Goal: Task Accomplishment & Management: Complete application form

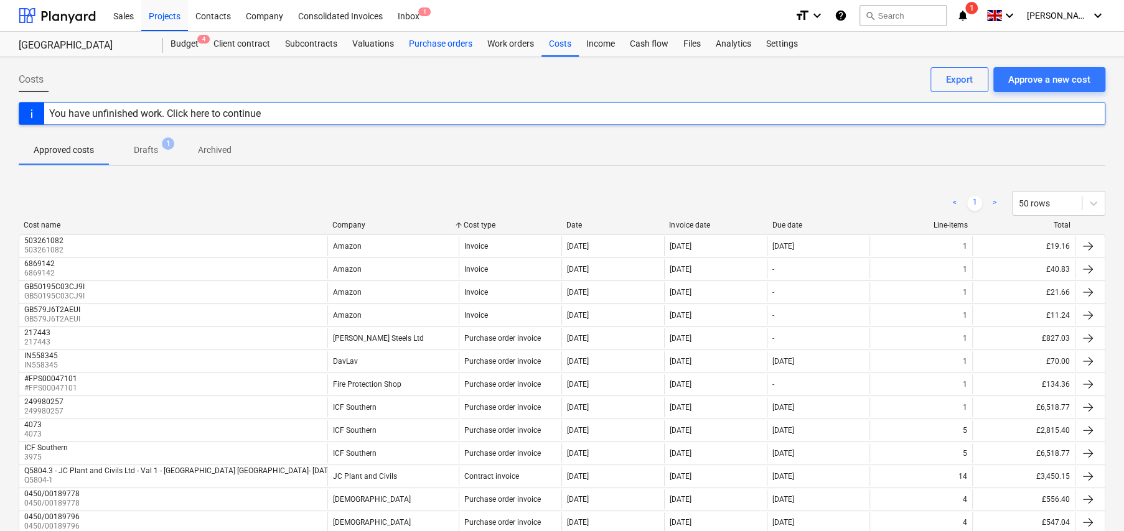
click at [430, 46] on div "Purchase orders" at bounding box center [440, 44] width 78 height 25
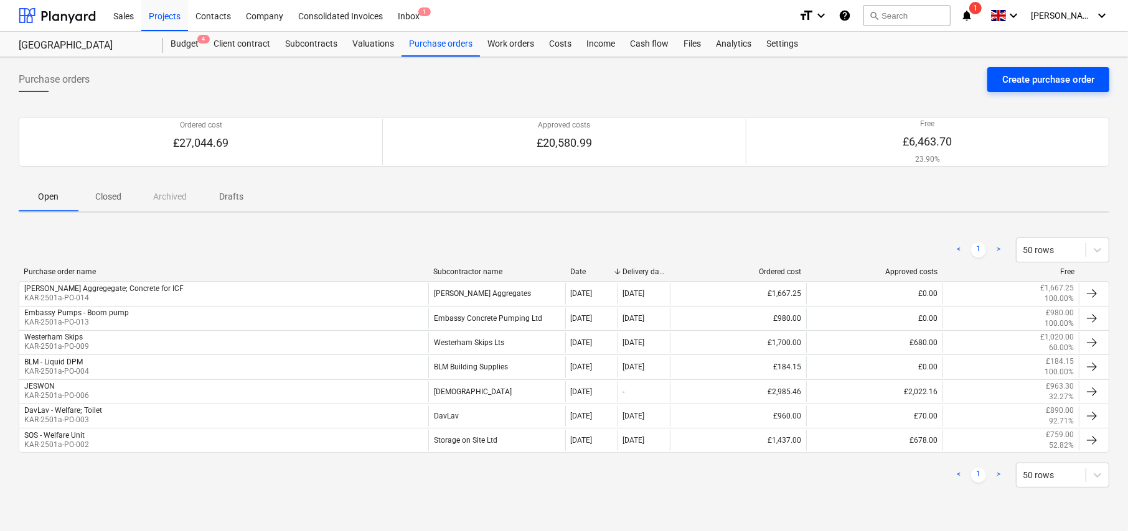
click at [1035, 83] on div "Create purchase order" at bounding box center [1048, 80] width 92 height 16
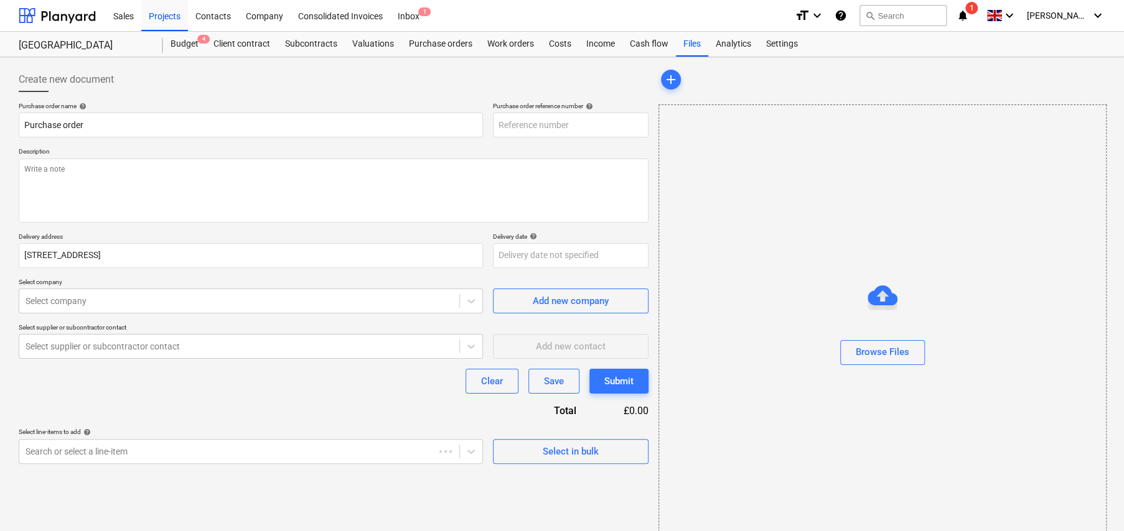
type textarea "x"
type input "KAR-2501a-PO-017"
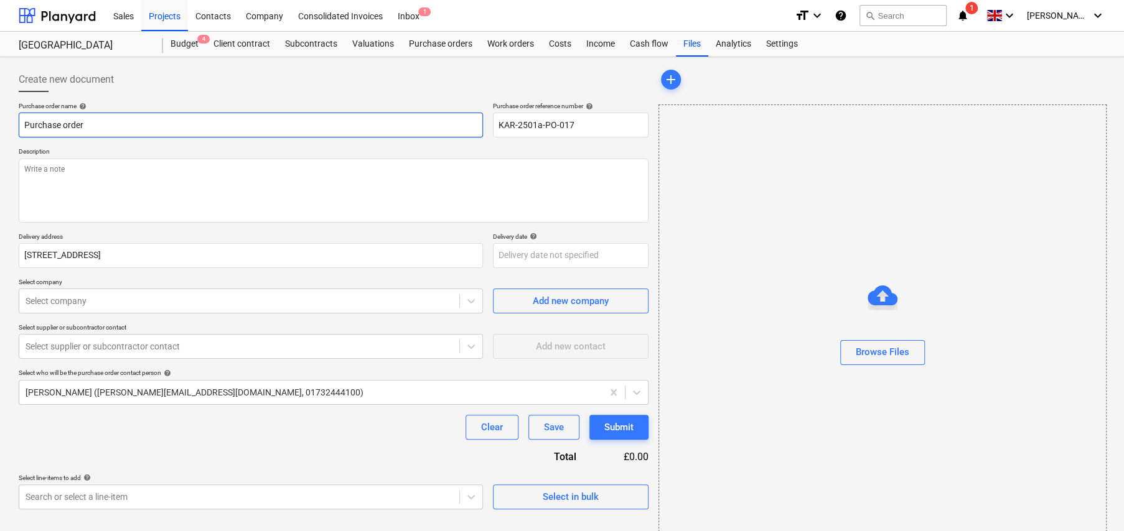
click at [142, 127] on input "Purchase order" at bounding box center [251, 125] width 464 height 25
type textarea "x"
type input "H"
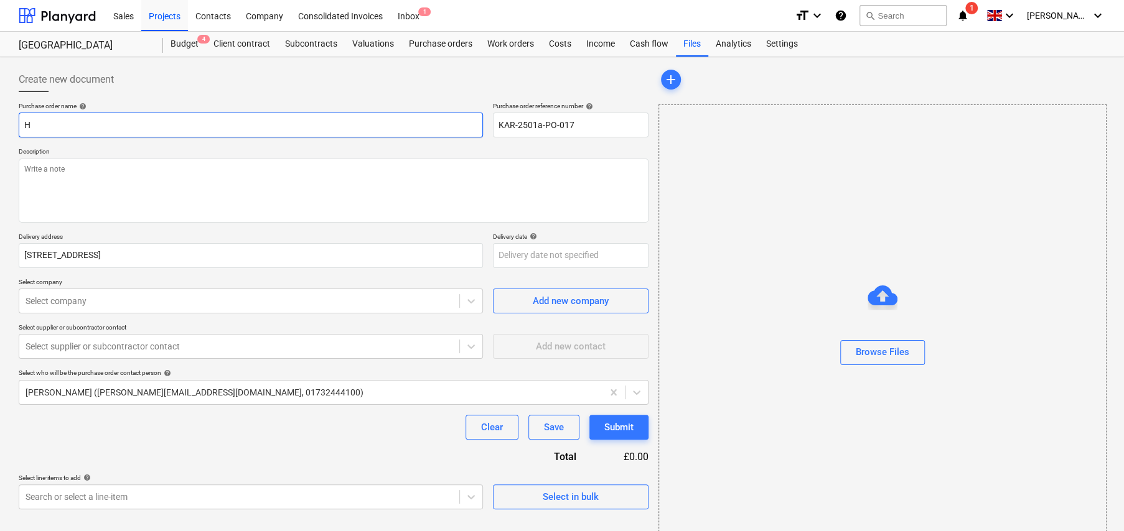
type textarea "x"
type input "He"
type textarea "x"
type input "Her"
type textarea "x"
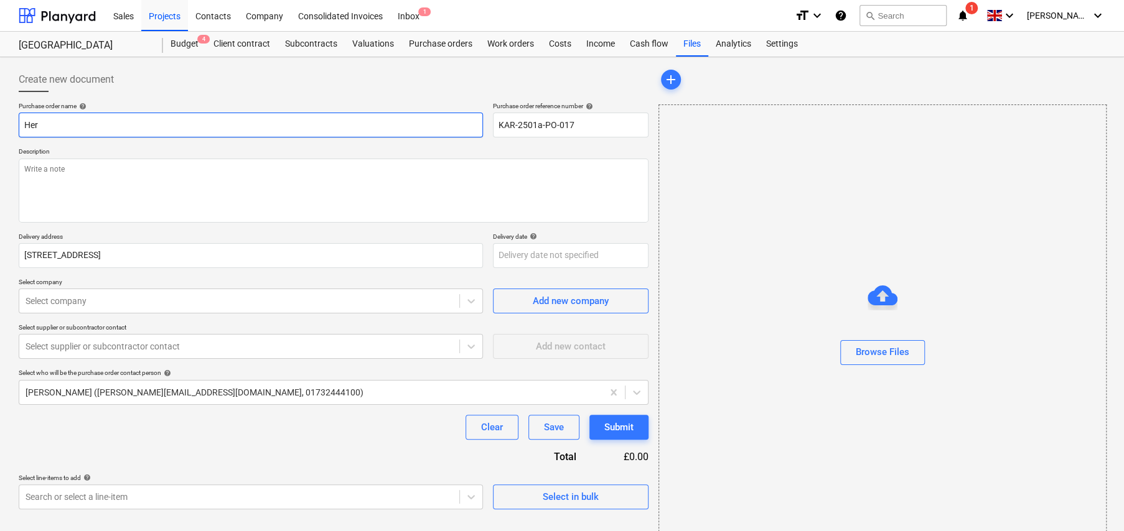
type input "Her,"
type textarea "x"
type input "Her,e"
type textarea "x"
type input "Her,"
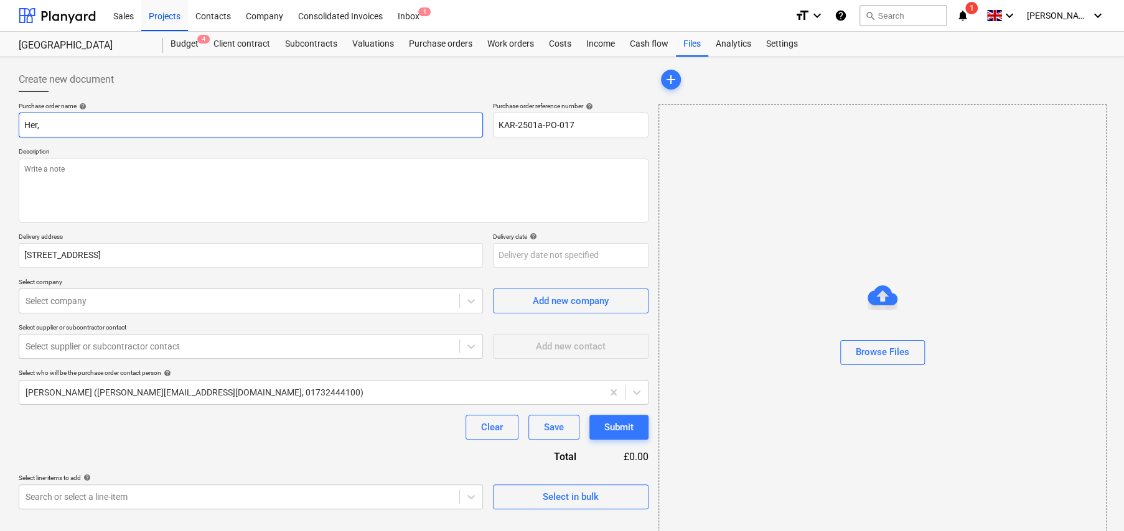
type textarea "x"
type input "Her"
type textarea "x"
type input "He"
type textarea "x"
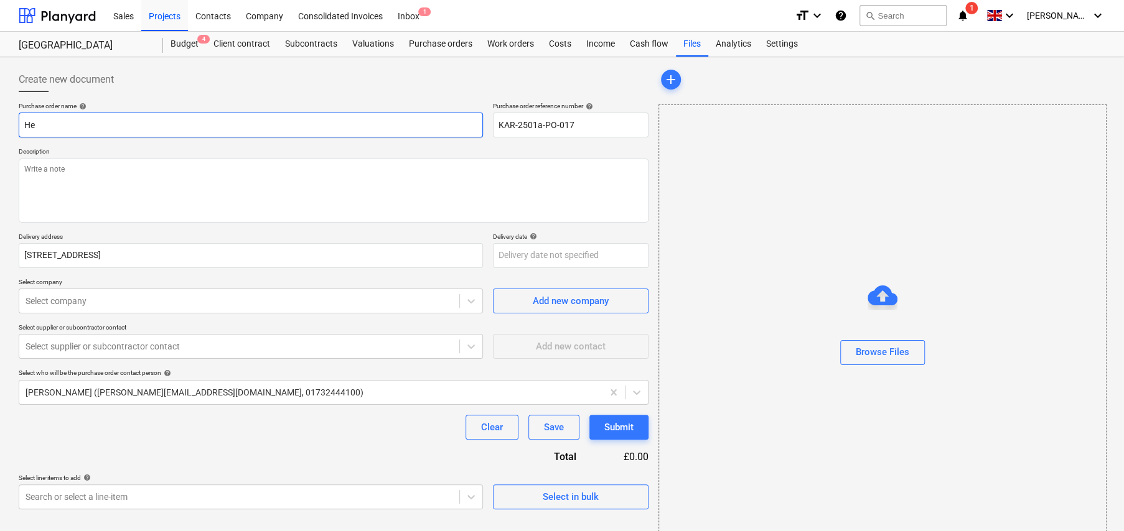
type input "H"
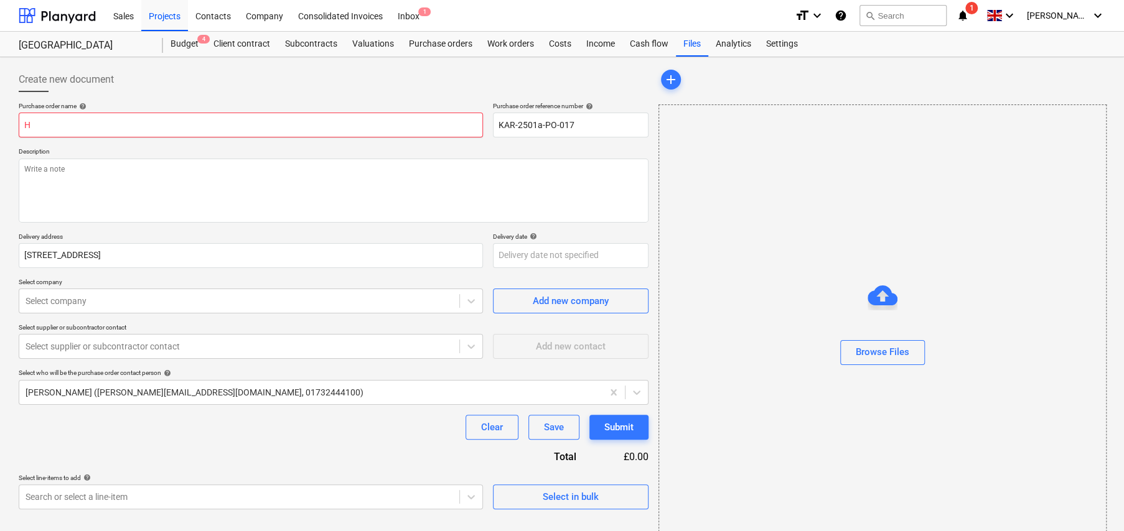
type textarea "x"
type input "S"
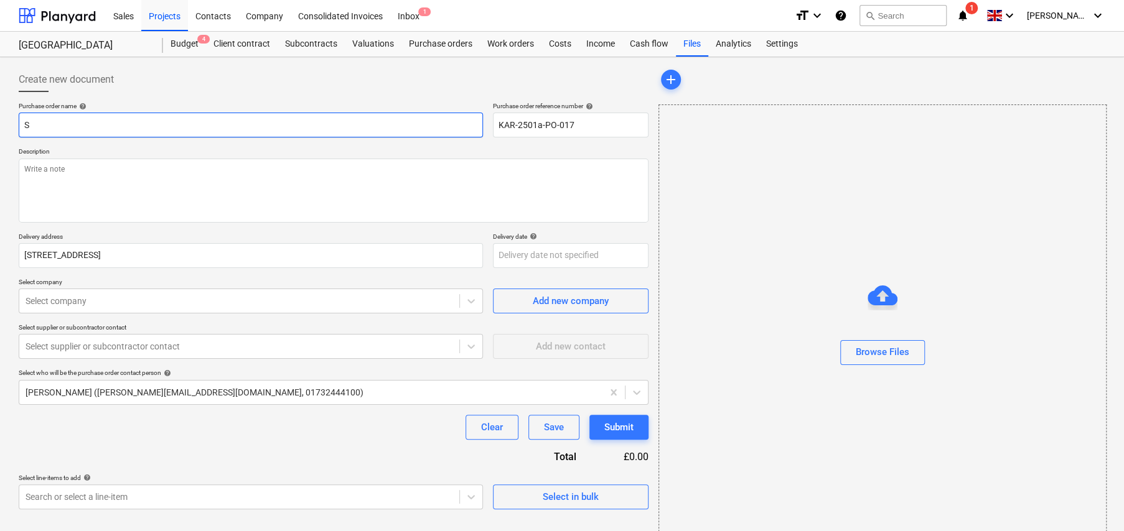
type textarea "x"
type input "Sa"
type textarea "x"
type input "Saf"
type textarea "x"
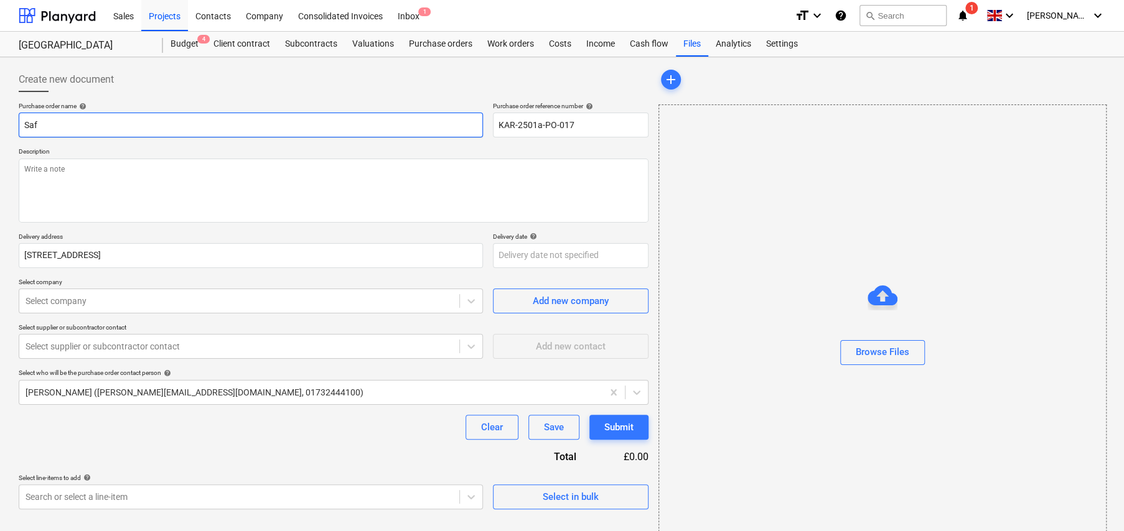
type input "Safe"
type textarea "x"
type input "[PERSON_NAME]"
type textarea "x"
type input "Safety"
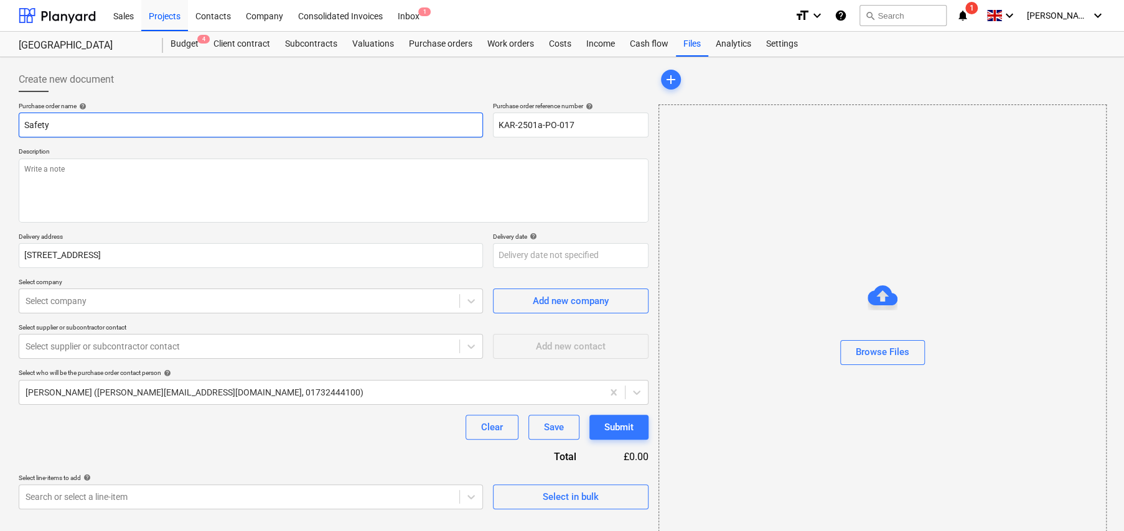
type textarea "x"
type input "Safety"
type textarea "x"
type input "Safety B"
type textarea "x"
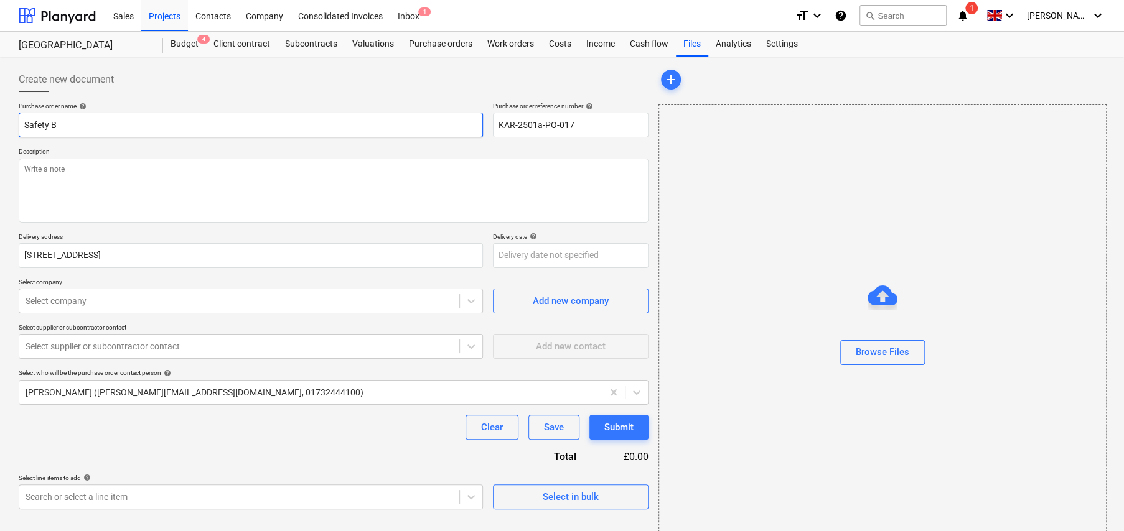
type input "Safety Ba"
type textarea "x"
type input "Safety Bar"
type textarea "x"
type input "Safety [PERSON_NAME]"
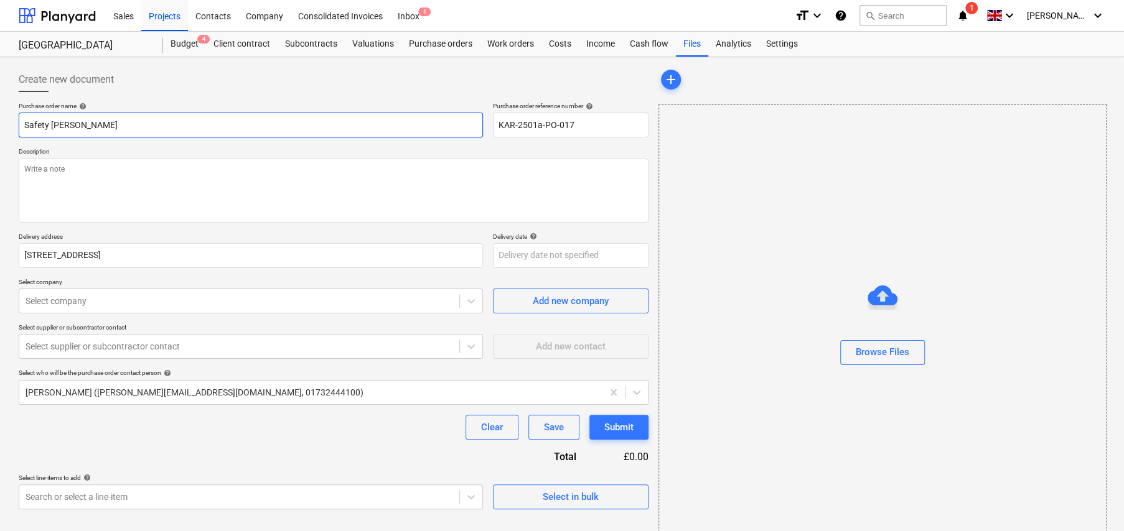
type textarea "x"
type input "Safety Barri"
type textarea "x"
type input "Safety Barrie"
type textarea "x"
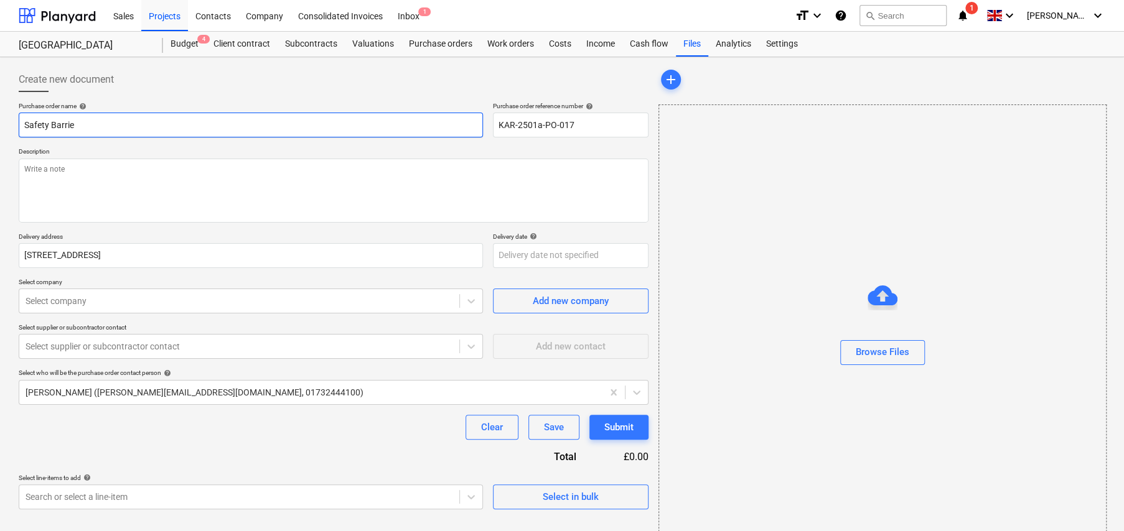
type input "Safety Barrier"
type textarea "x"
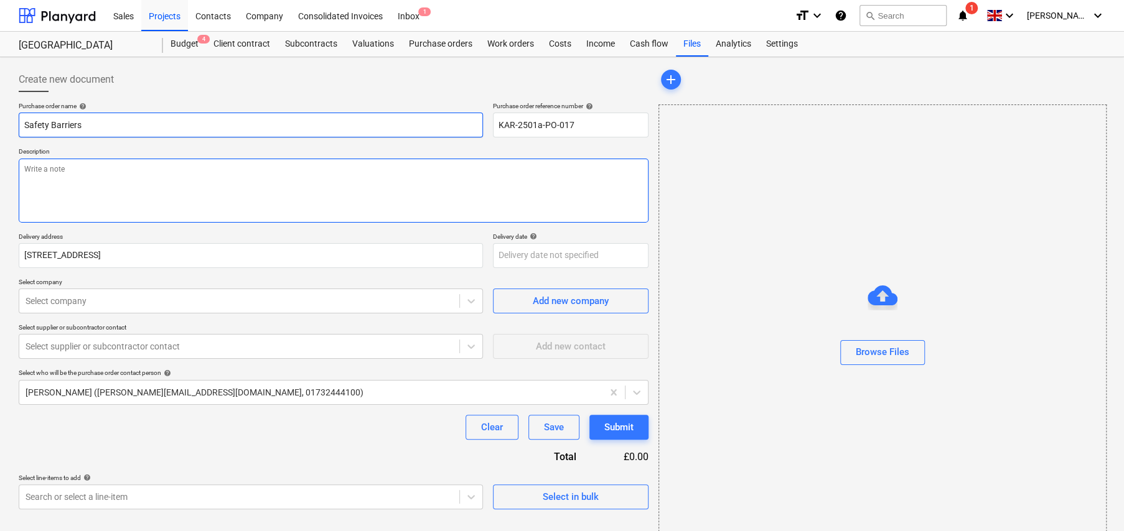
type input "Safety Barriers"
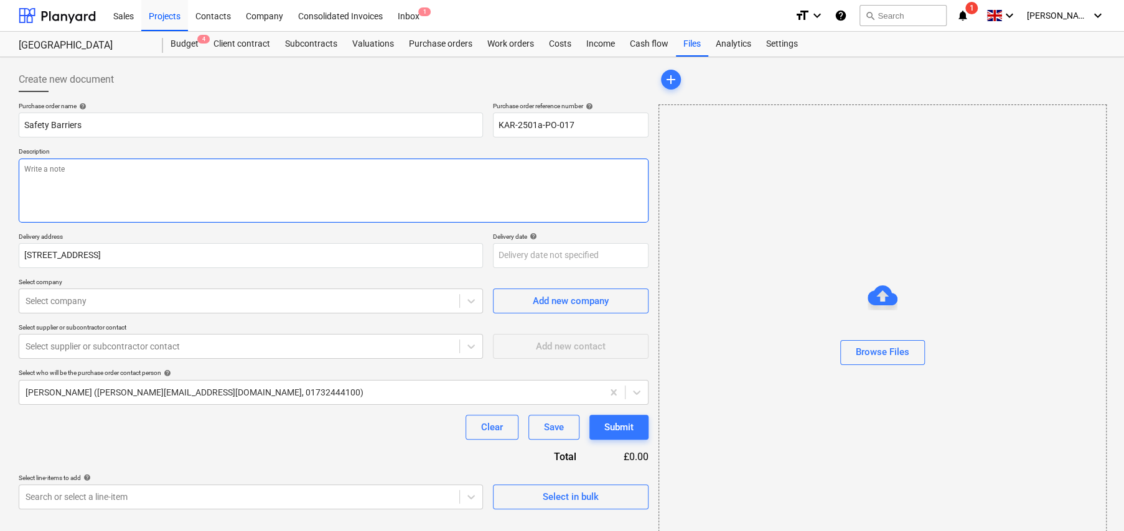
click at [129, 192] on textarea at bounding box center [334, 191] width 630 height 64
type textarea "x"
type textarea "W"
type textarea "x"
type textarea "We"
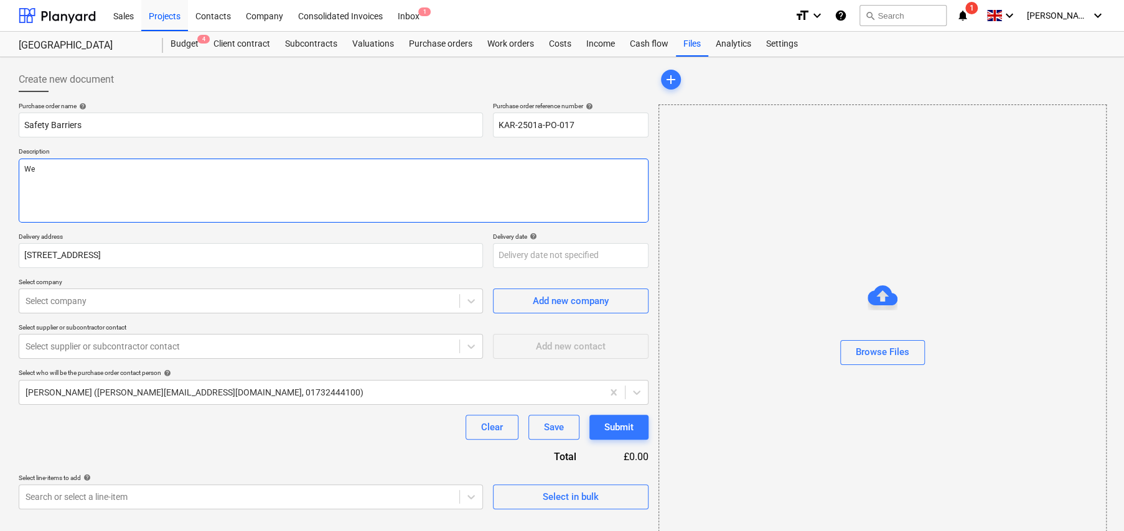
type textarea "x"
type textarea "Web"
type textarea "x"
type textarea "Web"
type textarea "x"
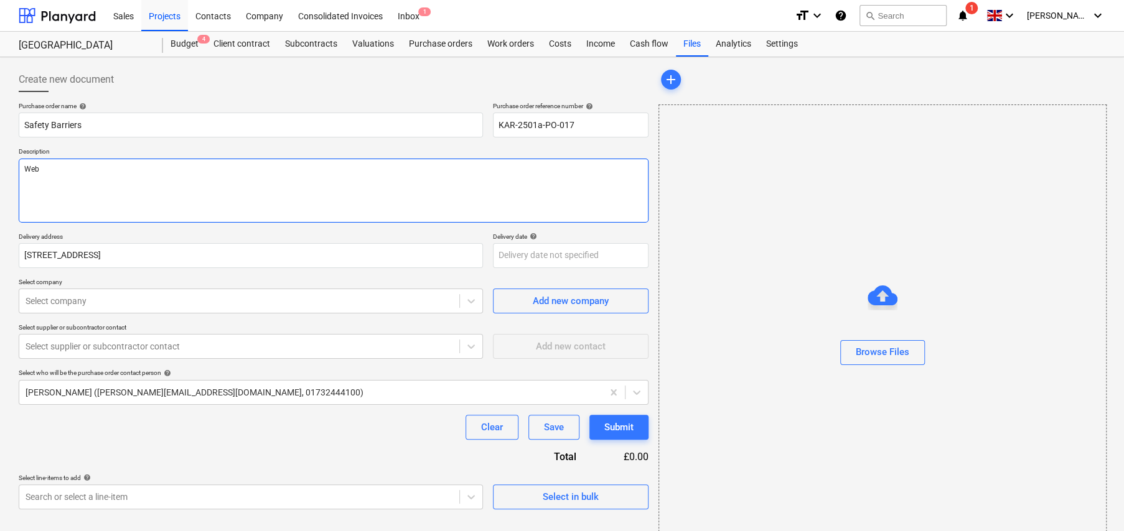
type textarea "Web O"
type textarea "x"
type textarea "Web Or"
type textarea "x"
type textarea "Web Ord"
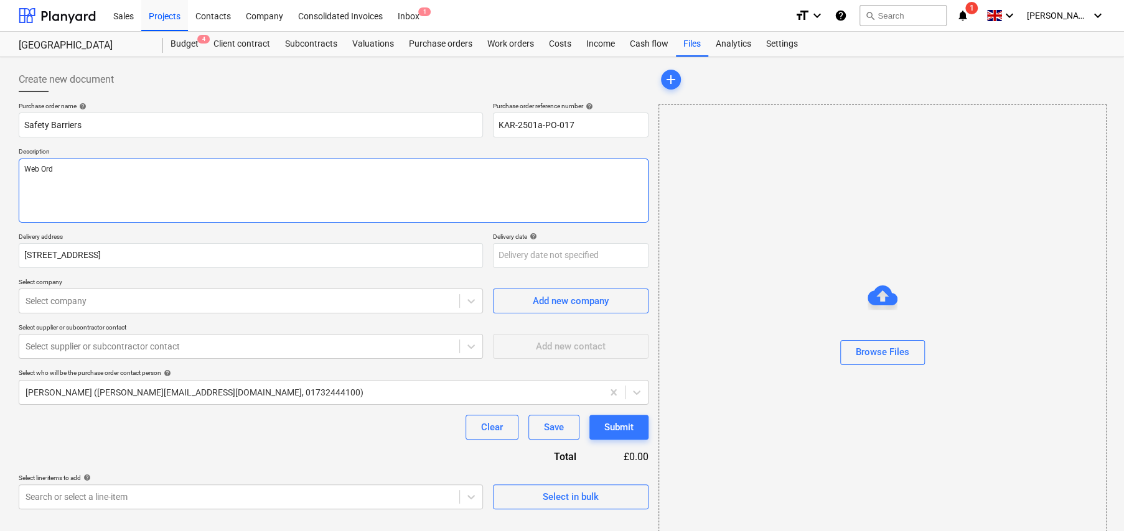
type textarea "x"
type textarea "Web Orde"
type textarea "x"
type textarea "Web Order"
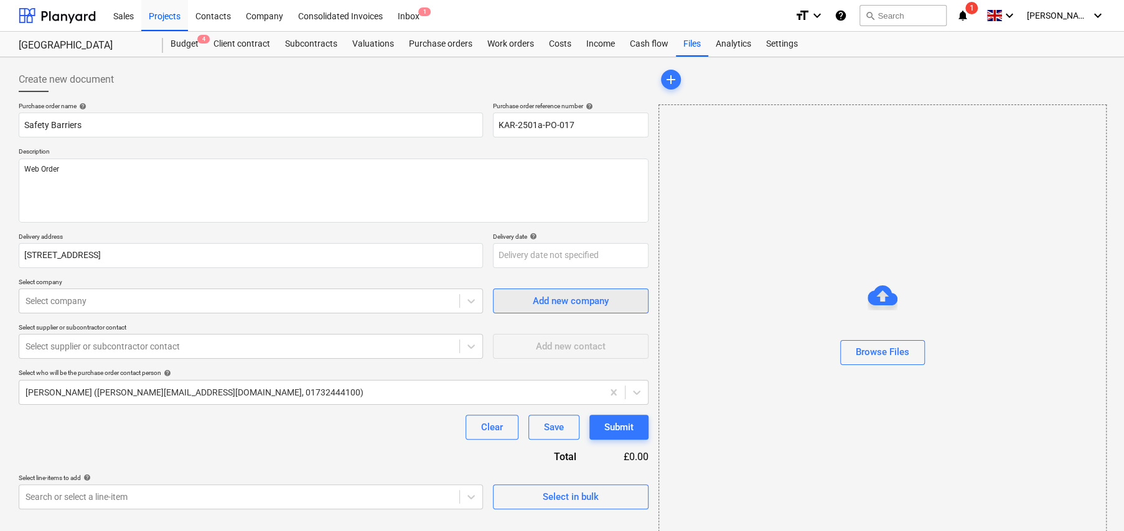
click at [559, 301] on div "Add new company" at bounding box center [571, 301] width 76 height 16
type textarea "x"
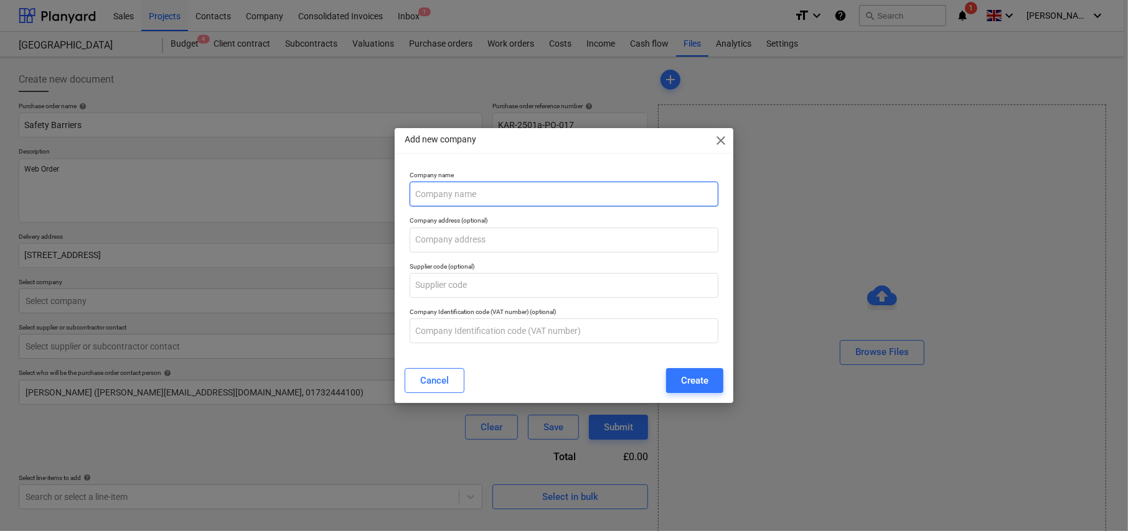
click at [453, 192] on input "text" at bounding box center [563, 194] width 309 height 25
type input "Hermeq"
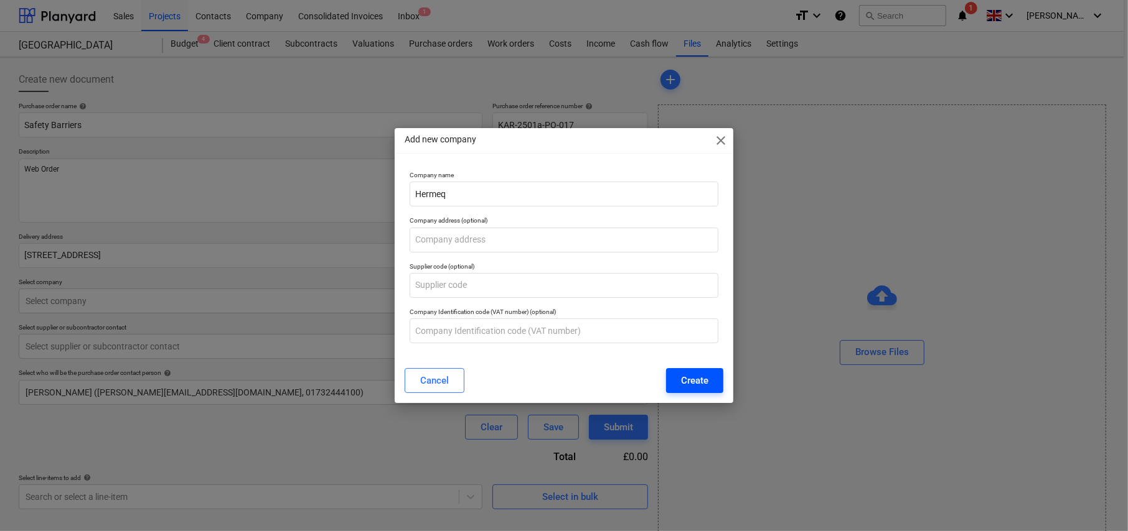
click at [684, 388] on div "Create" at bounding box center [694, 381] width 27 height 16
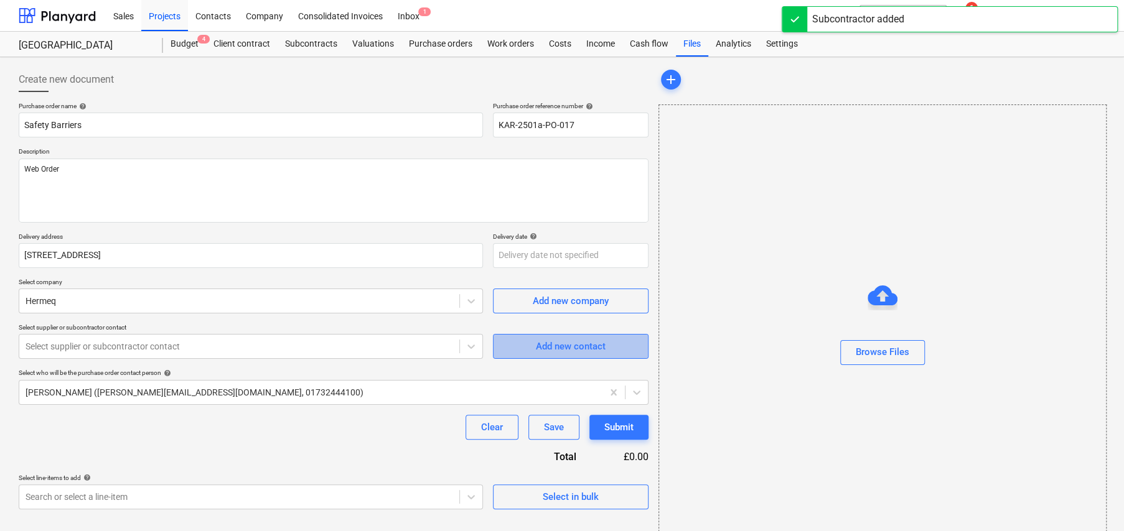
click at [586, 351] on div "Add new contact" at bounding box center [571, 347] width 70 height 16
type textarea "x"
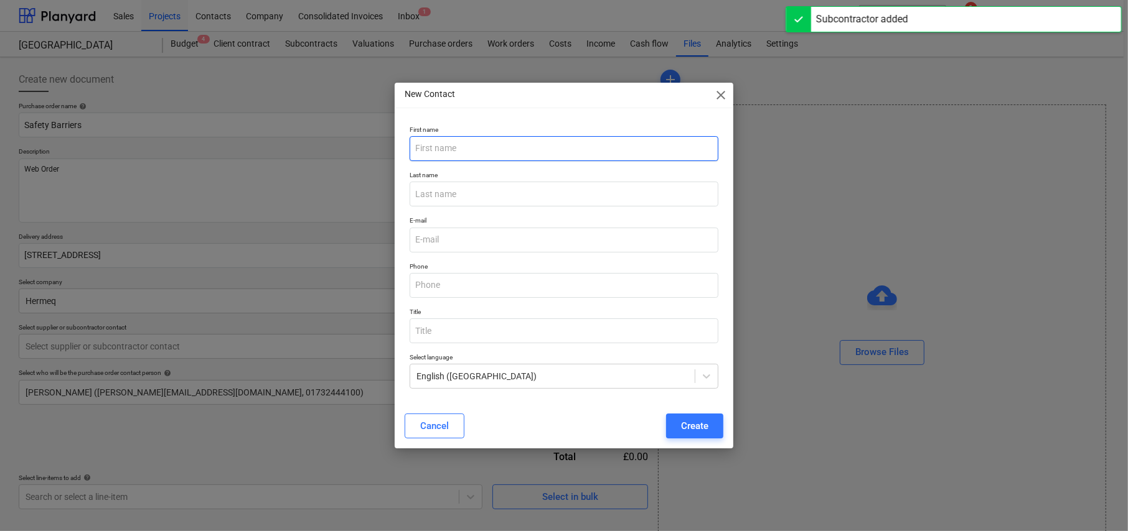
click at [459, 151] on input "text" at bounding box center [563, 148] width 309 height 25
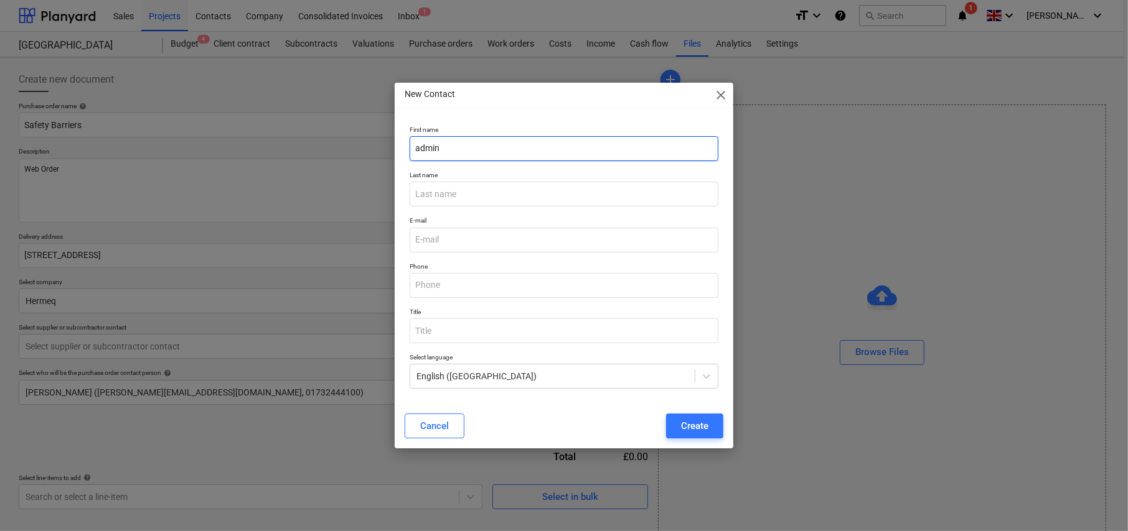
type input "admin"
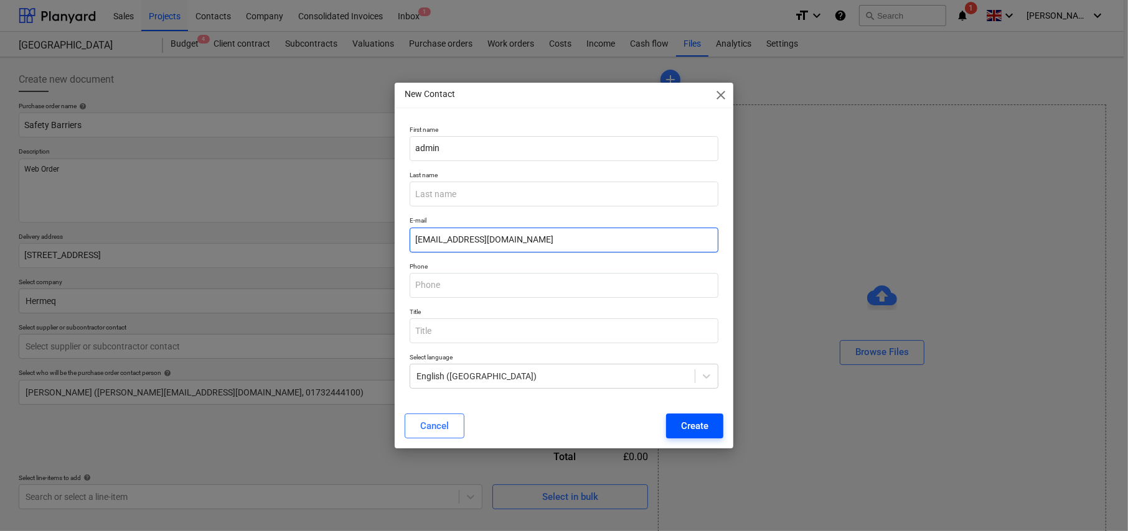
type input "[EMAIL_ADDRESS][DOMAIN_NAME]"
click at [684, 429] on div "Create" at bounding box center [694, 426] width 27 height 16
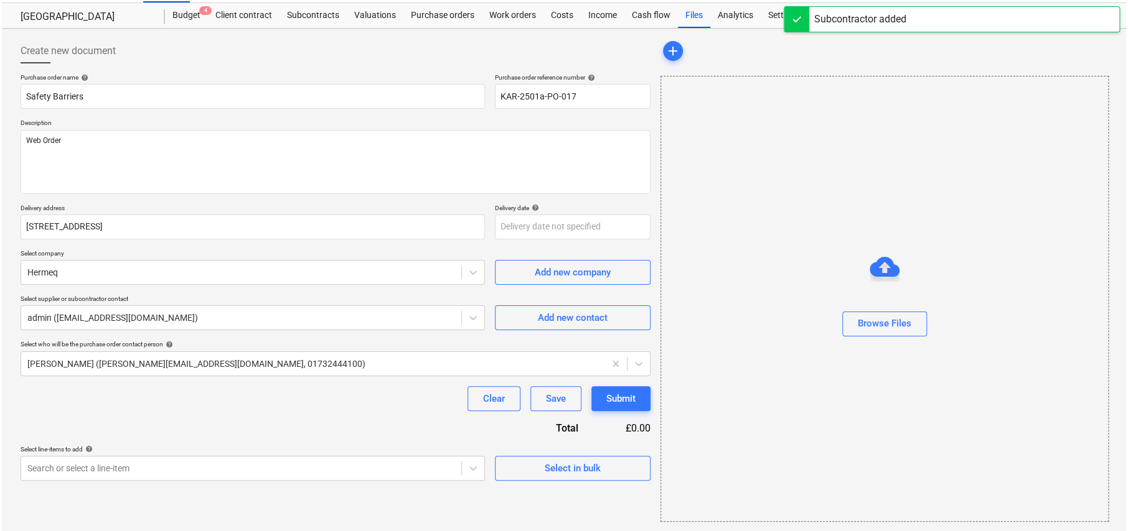
scroll to position [29, 0]
click at [593, 474] on div "Select in bulk" at bounding box center [571, 468] width 56 height 16
type textarea "x"
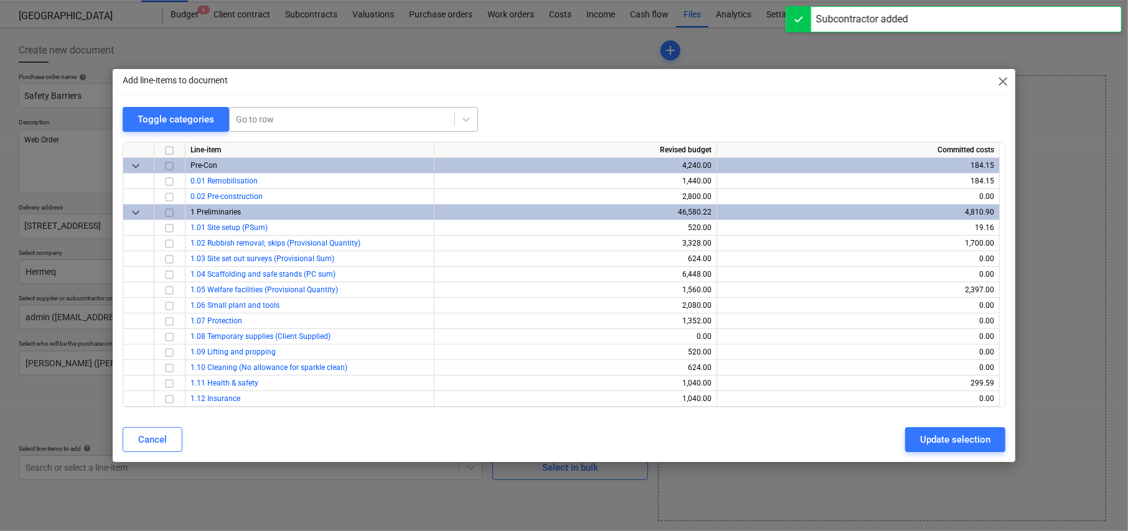
click at [276, 115] on div at bounding box center [342, 119] width 212 height 12
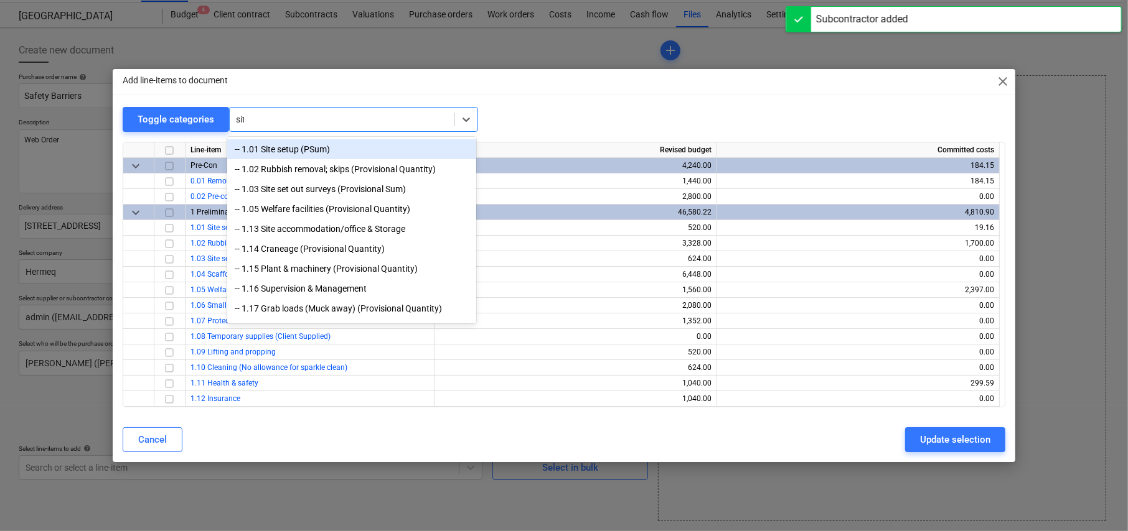
type input "site"
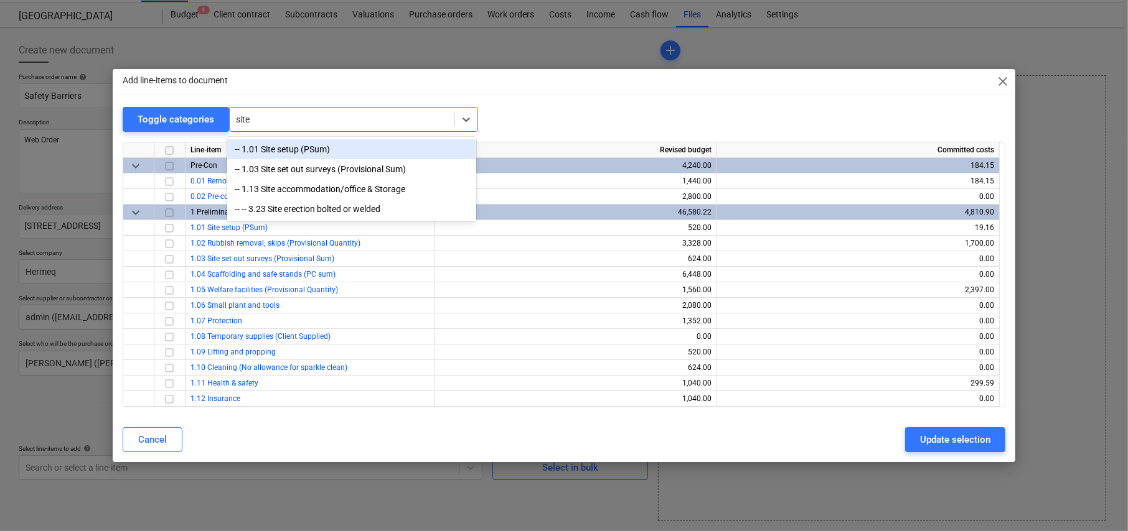
click at [289, 152] on div "-- 1.01 Site setup (PSum)" at bounding box center [351, 149] width 249 height 20
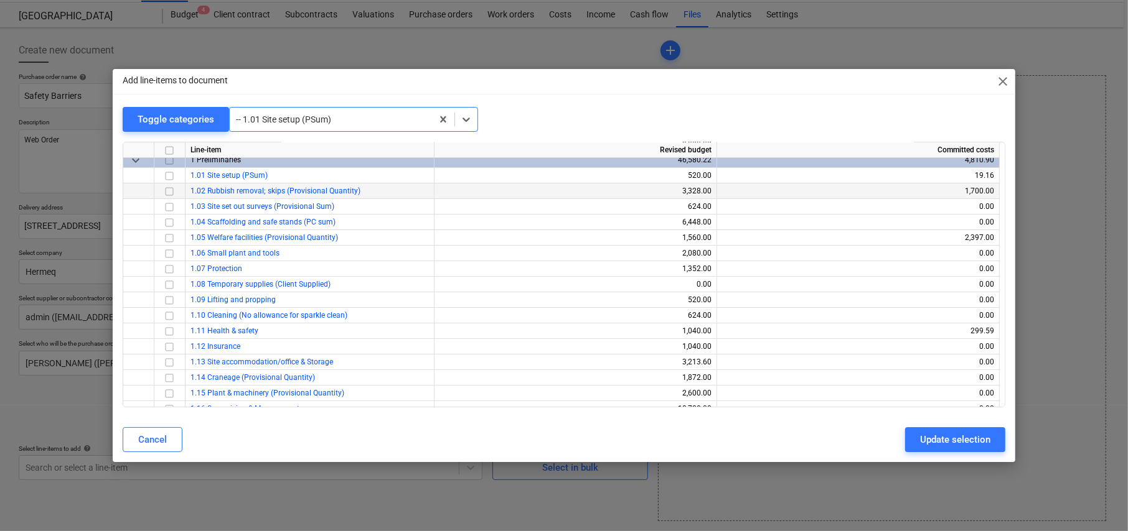
scroll to position [62, 0]
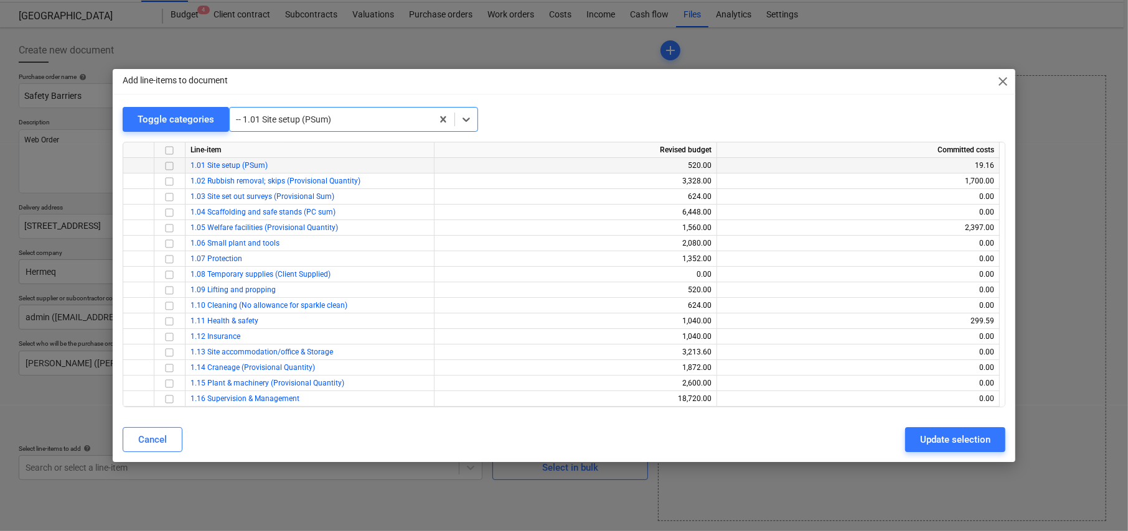
click at [171, 167] on input "checkbox" at bounding box center [169, 166] width 15 height 15
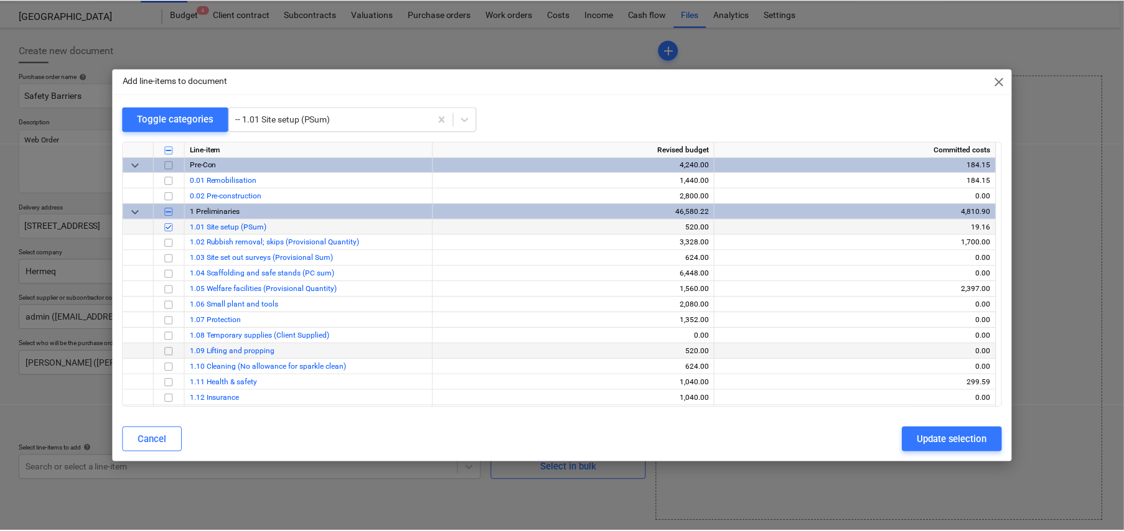
scroll to position [0, 0]
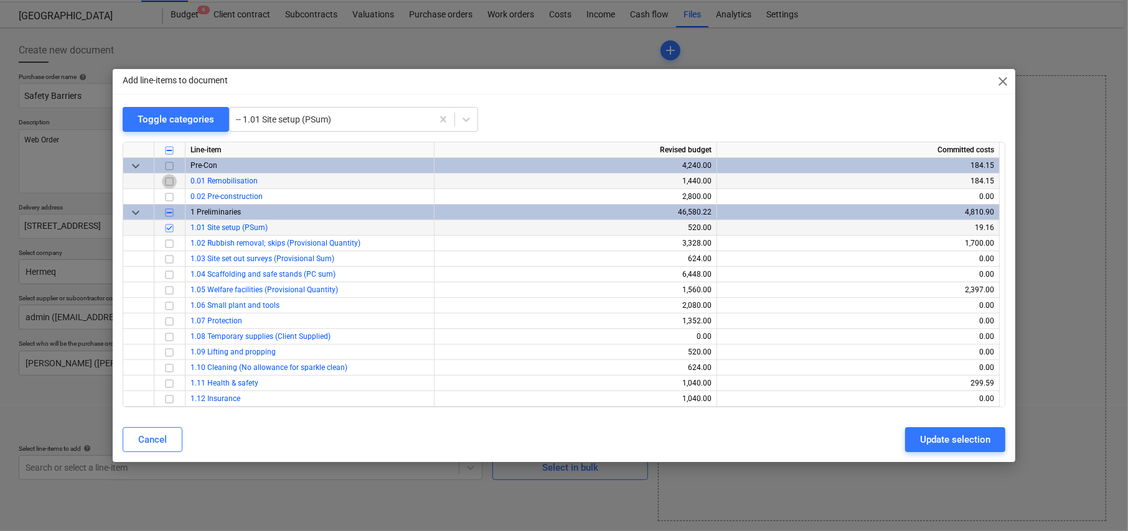
click at [169, 183] on input "checkbox" at bounding box center [169, 181] width 15 height 15
click at [169, 227] on input "checkbox" at bounding box center [169, 228] width 15 height 15
click at [167, 225] on input "checkbox" at bounding box center [169, 228] width 15 height 15
click at [170, 180] on input "checkbox" at bounding box center [169, 181] width 15 height 15
click at [968, 432] on div "Update selection" at bounding box center [955, 440] width 70 height 16
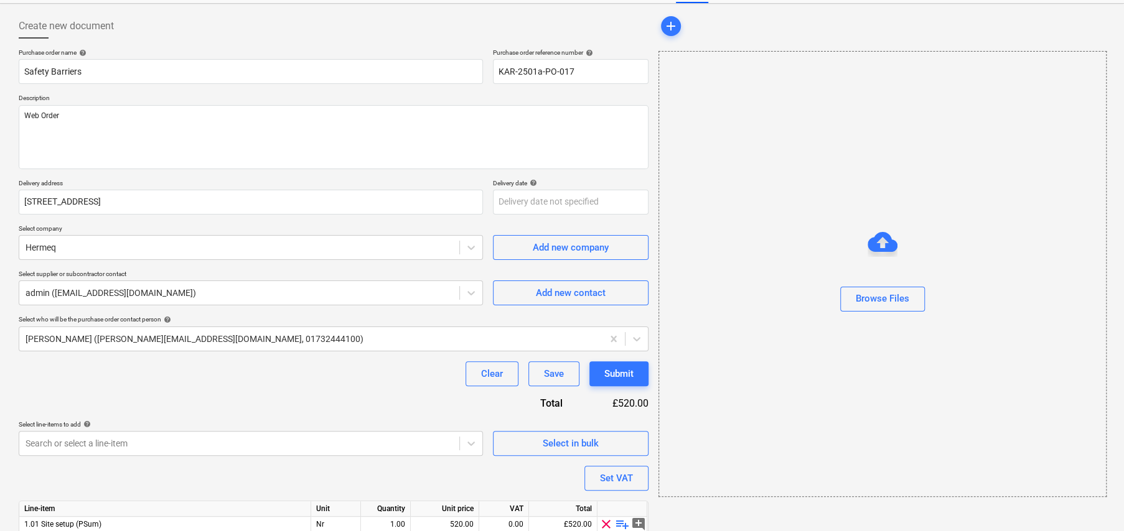
scroll to position [105, 0]
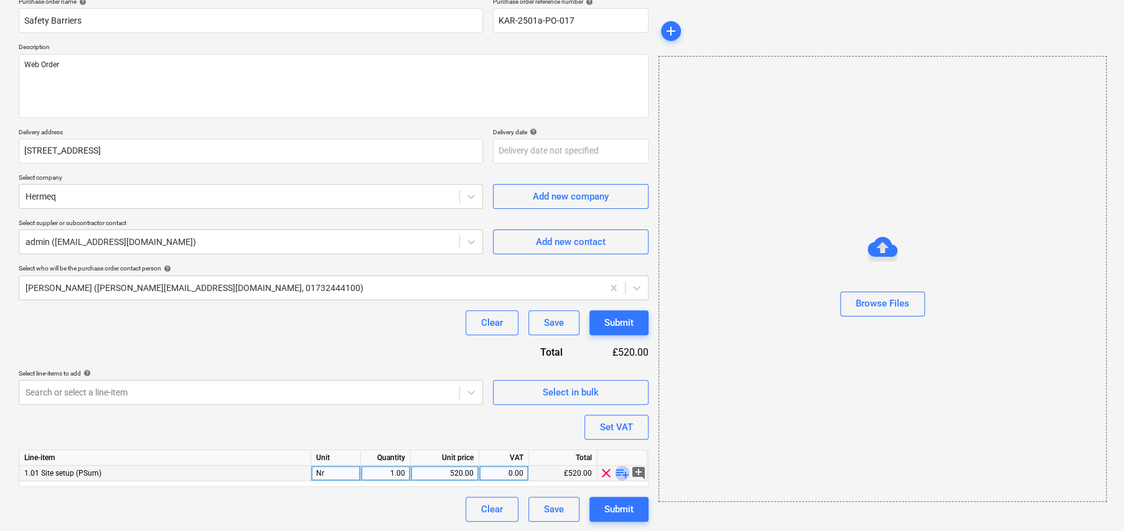
click at [622, 469] on span "playlist_add" at bounding box center [622, 473] width 15 height 15
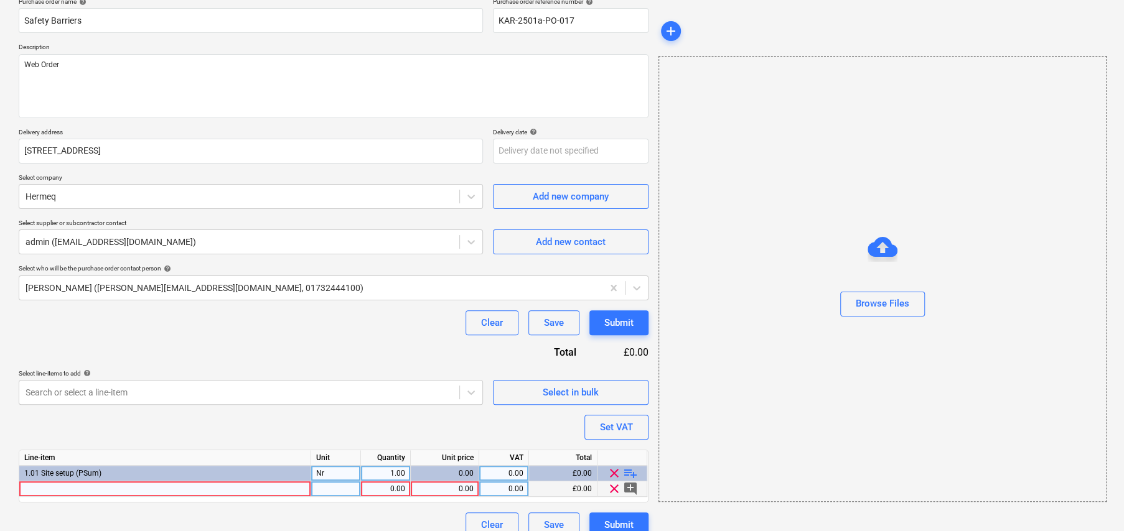
click at [233, 492] on div at bounding box center [165, 490] width 292 height 16
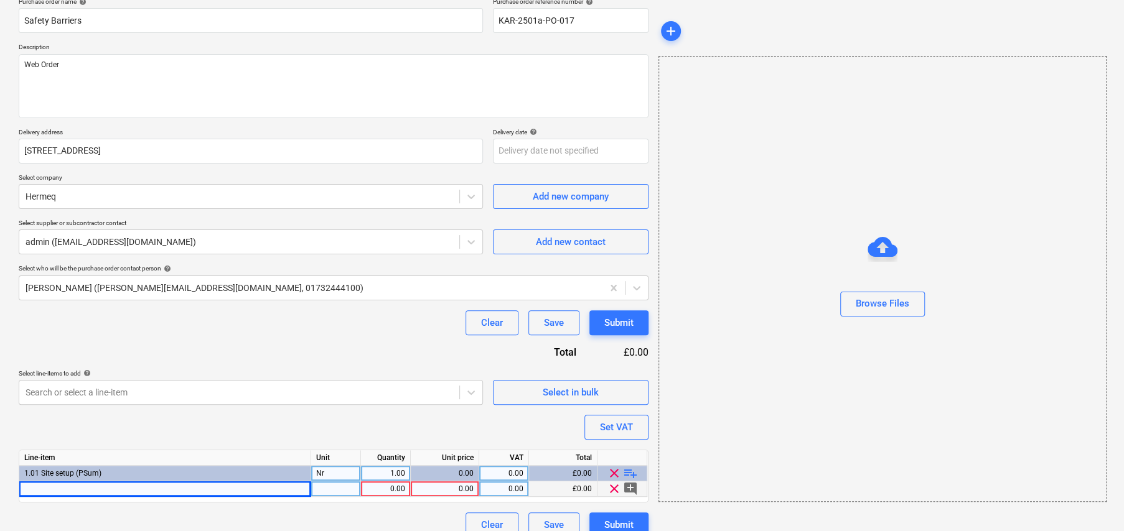
type textarea "x"
click at [203, 492] on div at bounding box center [165, 490] width 292 height 16
type input "pedestrian crowd barriers"
type textarea "x"
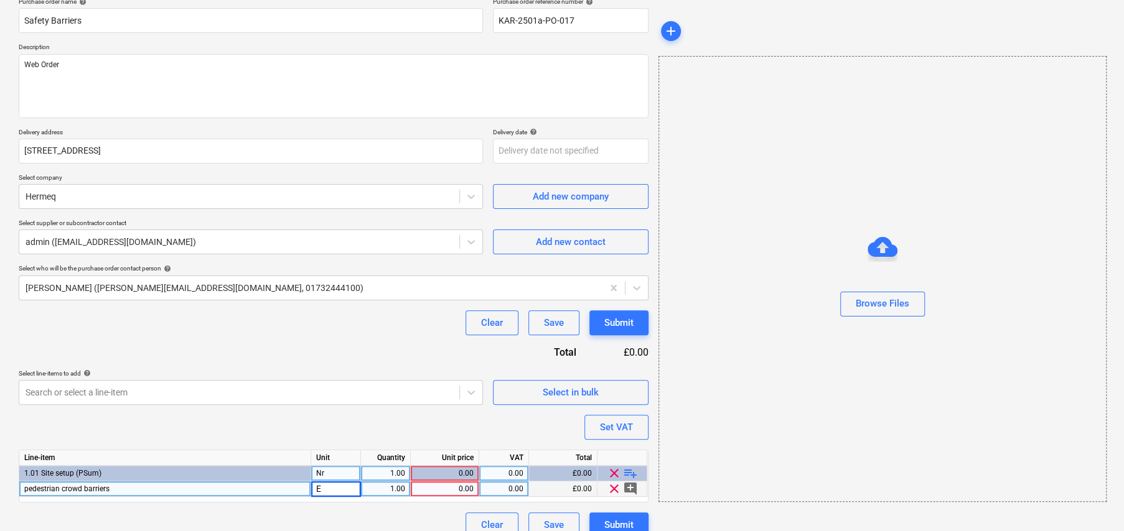
type input "EA"
type textarea "x"
type input "10"
click at [626, 470] on span "playlist_add" at bounding box center [630, 473] width 15 height 15
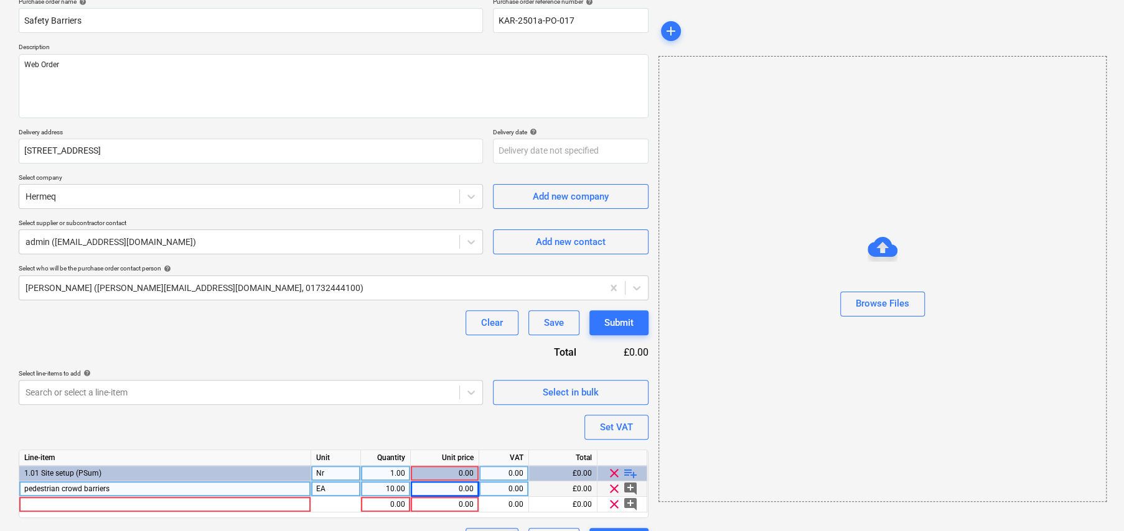
type textarea "x"
click at [457, 489] on div "0.00" at bounding box center [445, 490] width 58 height 16
type input "17.22"
type textarea "x"
type input "20"
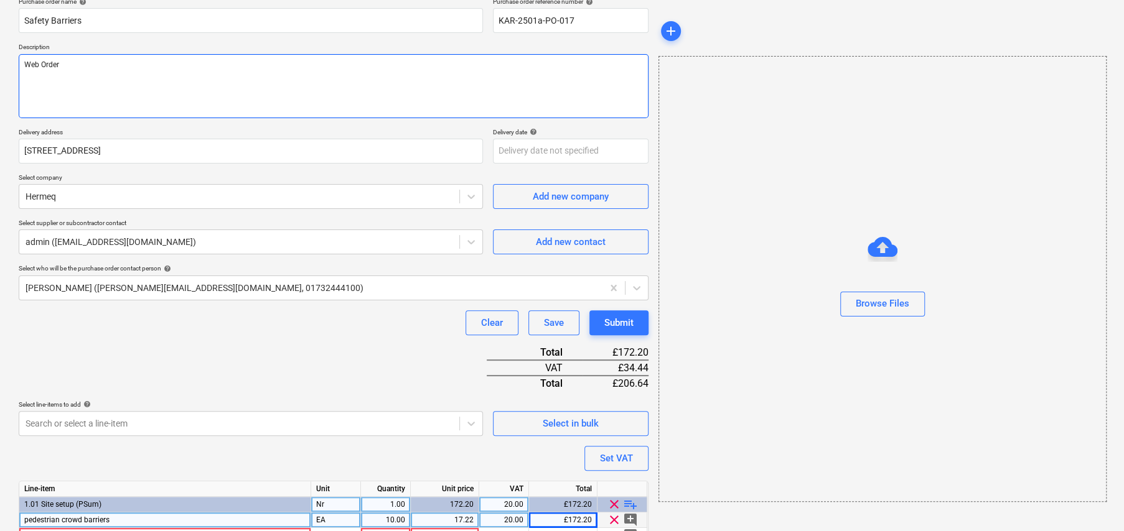
type textarea "x"
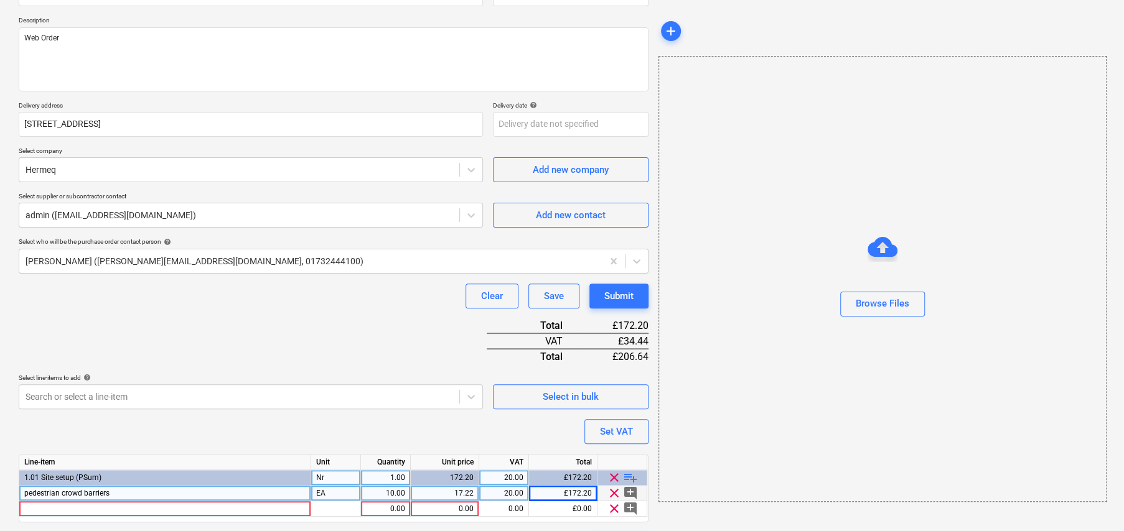
scroll to position [166, 0]
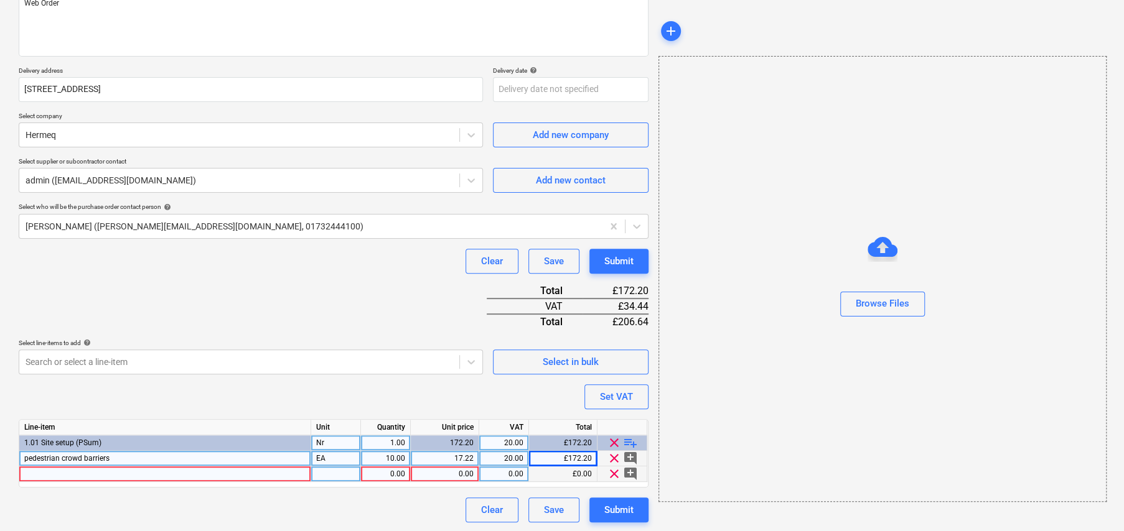
click at [257, 474] on div at bounding box center [165, 475] width 292 height 16
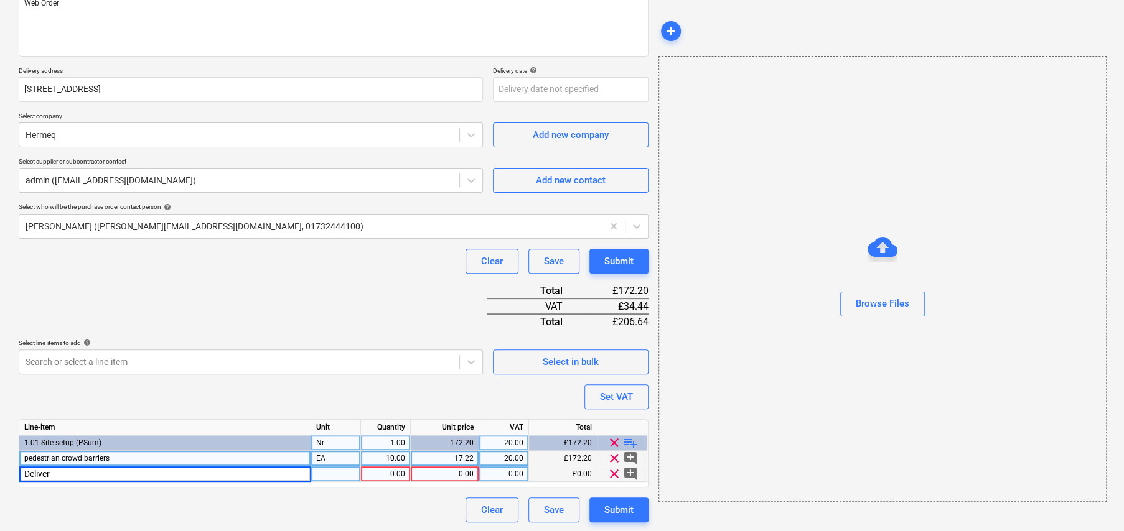
type input "Delivery"
type textarea "x"
type input "EA"
click at [398, 474] on div "1.00" at bounding box center [385, 475] width 39 height 16
type textarea "x"
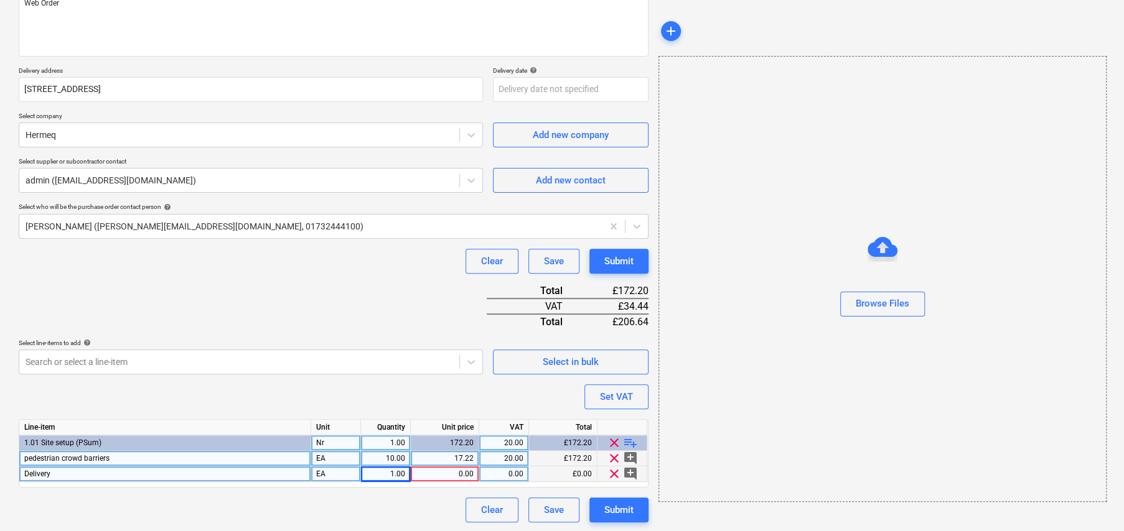
click at [473, 472] on div "0.00" at bounding box center [445, 475] width 58 height 16
type input "89.99"
type textarea "x"
type input "79.99"
type textarea "x"
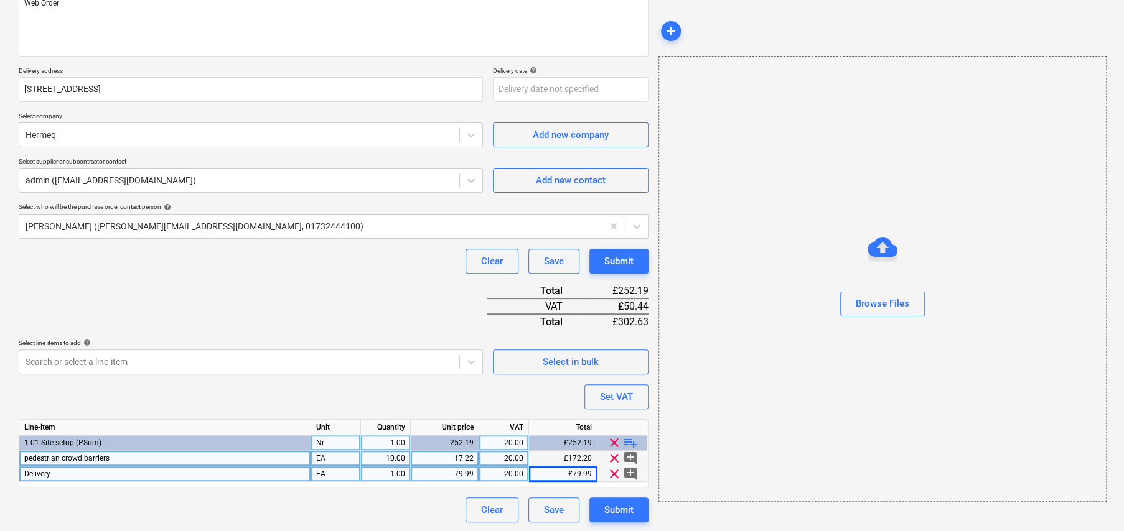
click at [462, 454] on div "17.22" at bounding box center [445, 459] width 58 height 16
type input "2"
click at [459, 457] on div "2.00" at bounding box center [445, 459] width 58 height 16
type textarea "x"
type input "20.33"
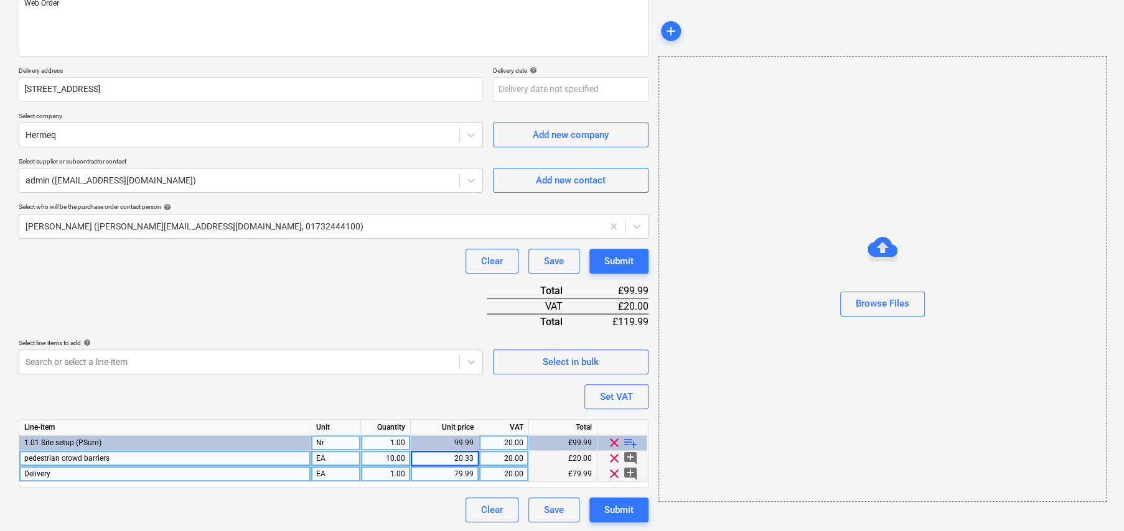
type textarea "x"
click at [464, 455] on div "20.33" at bounding box center [445, 459] width 58 height 16
click at [470, 457] on input "20.33" at bounding box center [445, 458] width 68 height 15
click at [473, 456] on input "20.33" at bounding box center [445, 458] width 68 height 15
type input "20.332"
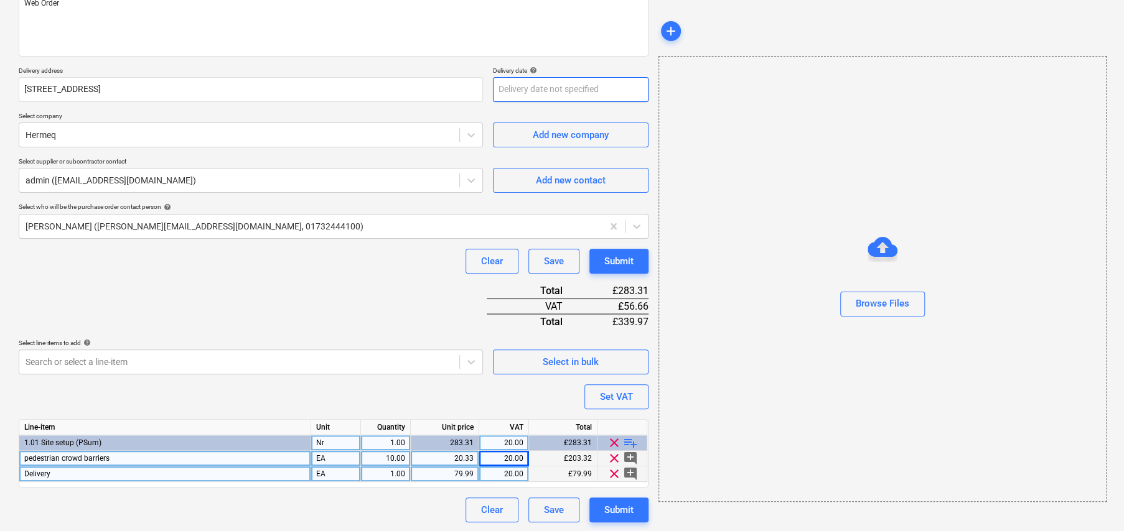
click at [536, 86] on body "Sales Projects Contacts Company Consolidated Invoices Inbox 1 format_size keybo…" at bounding box center [562, 99] width 1124 height 531
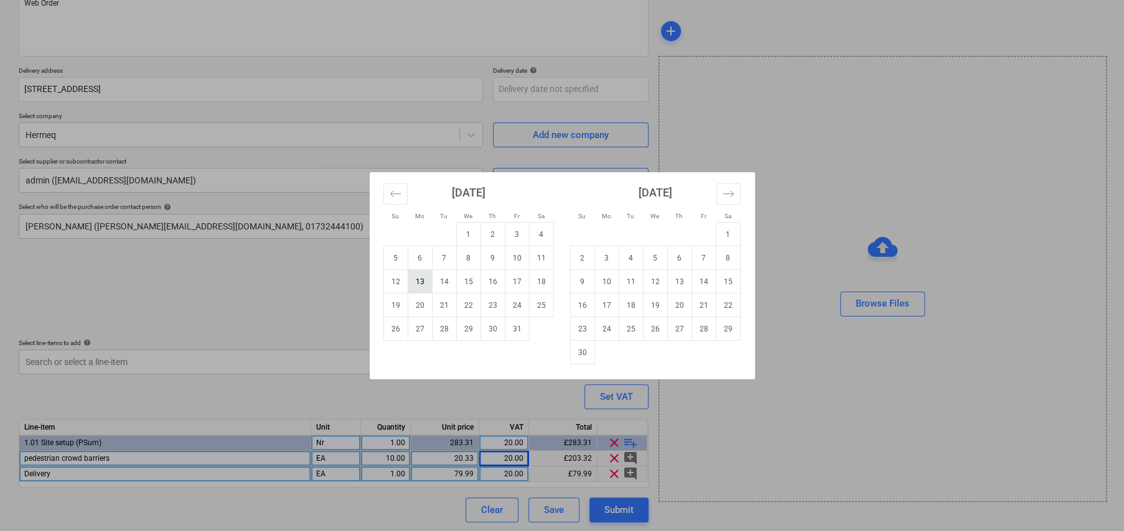
click at [421, 284] on td "13" at bounding box center [420, 282] width 24 height 24
type textarea "x"
type input "[DATE]"
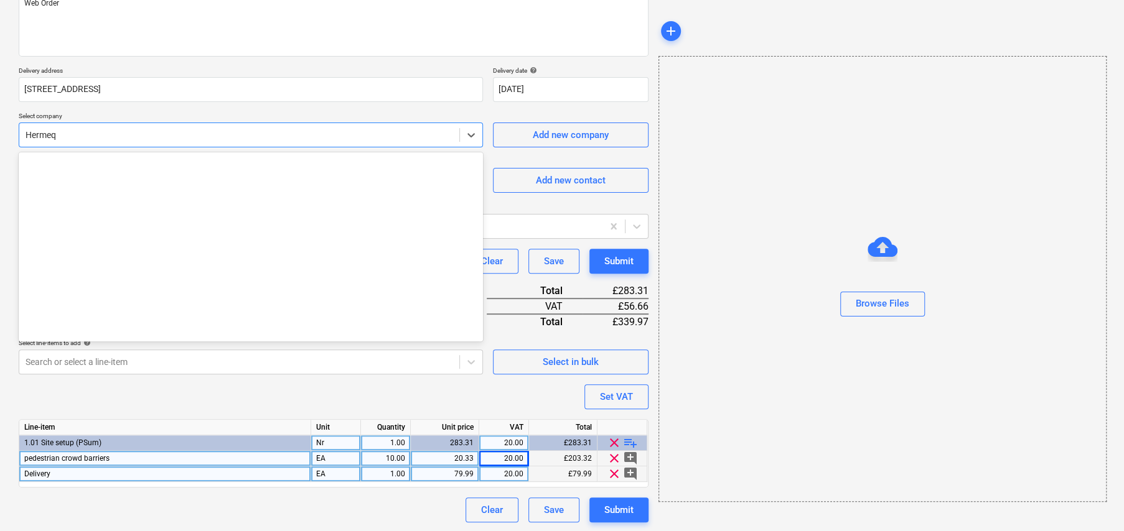
click at [413, 140] on div at bounding box center [239, 135] width 427 height 12
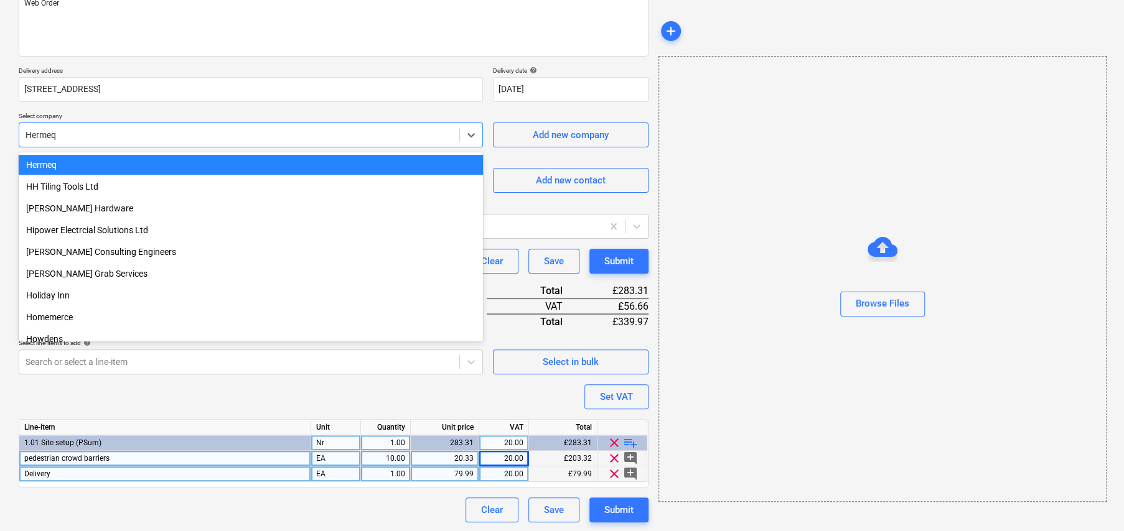
click at [413, 140] on div at bounding box center [239, 135] width 427 height 12
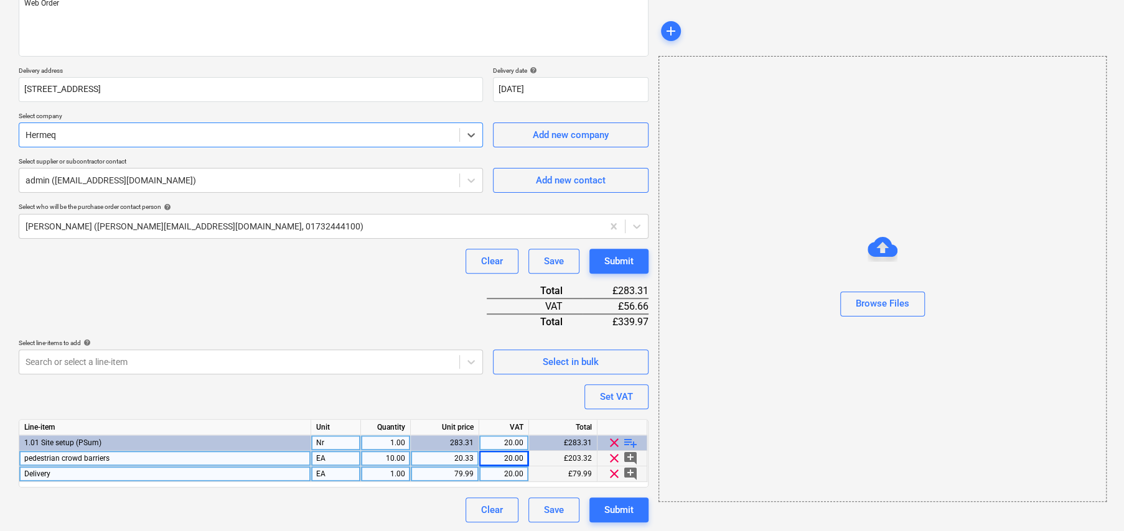
click at [385, 131] on div at bounding box center [239, 135] width 427 height 12
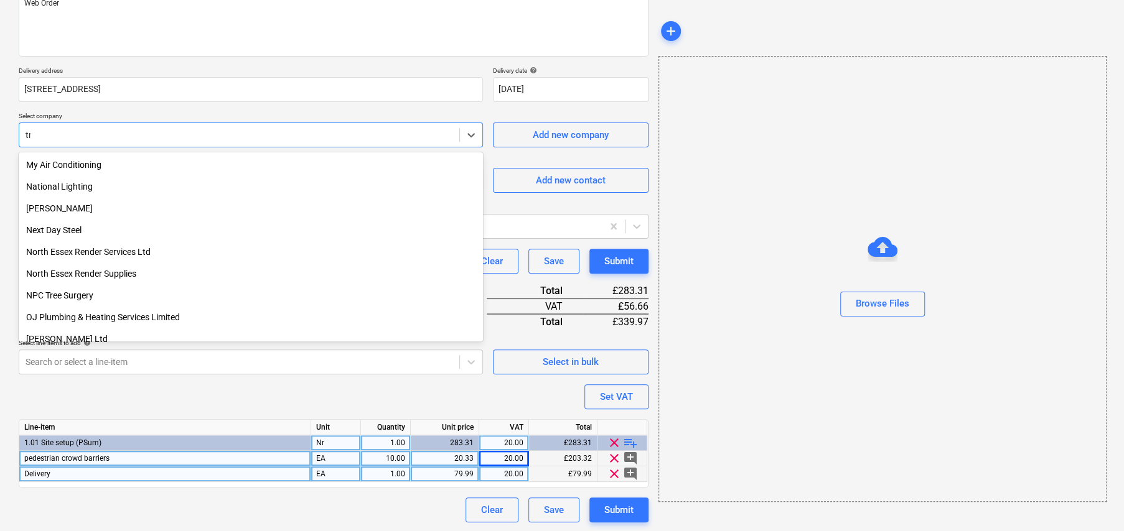
scroll to position [597, 0]
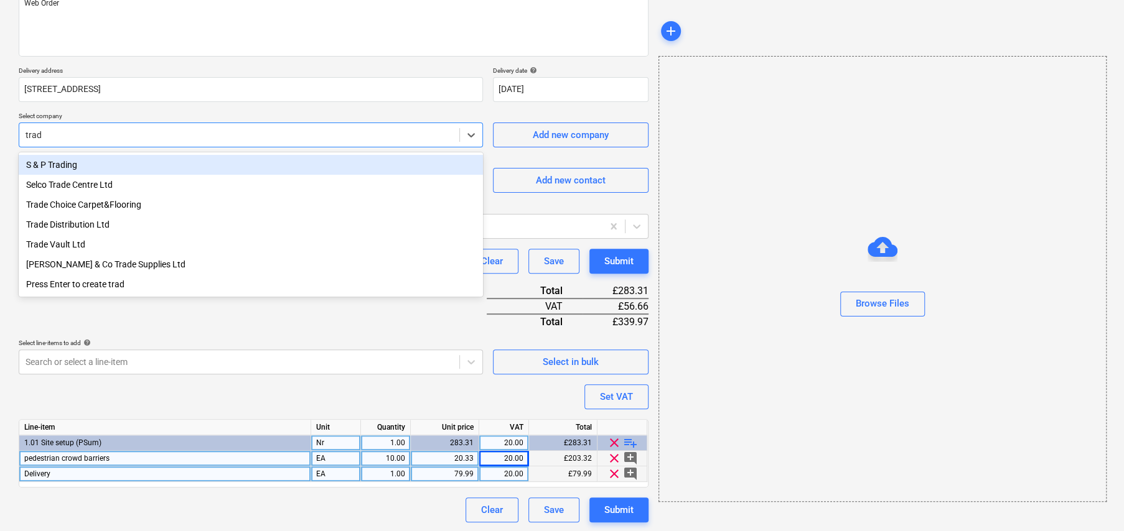
type input "trade"
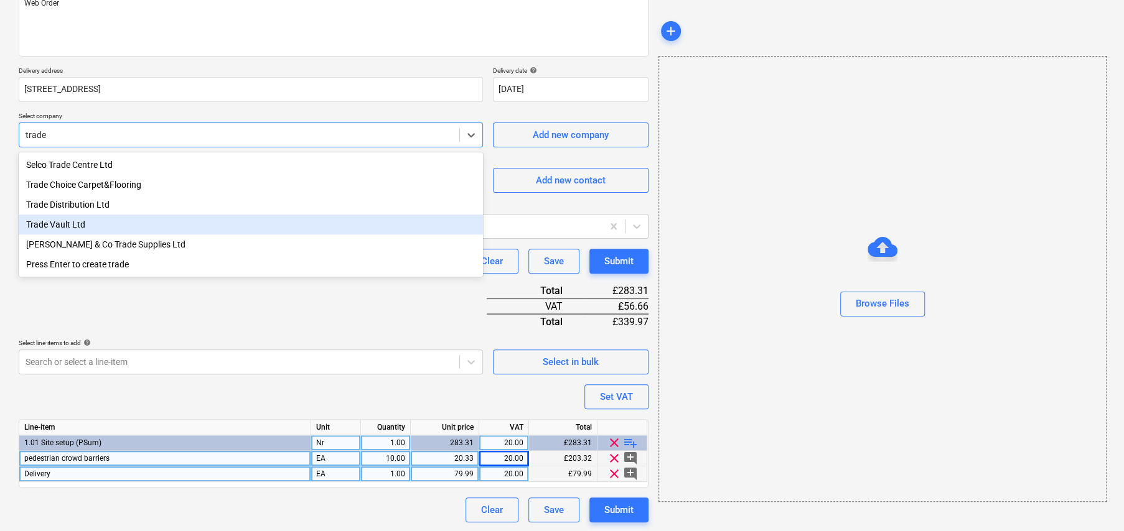
type textarea "x"
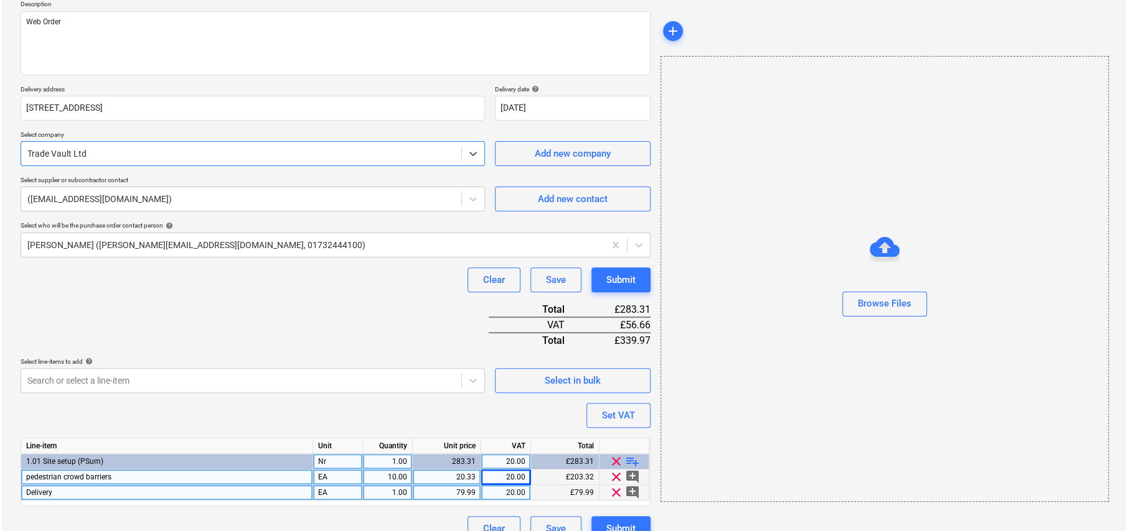
scroll to position [166, 0]
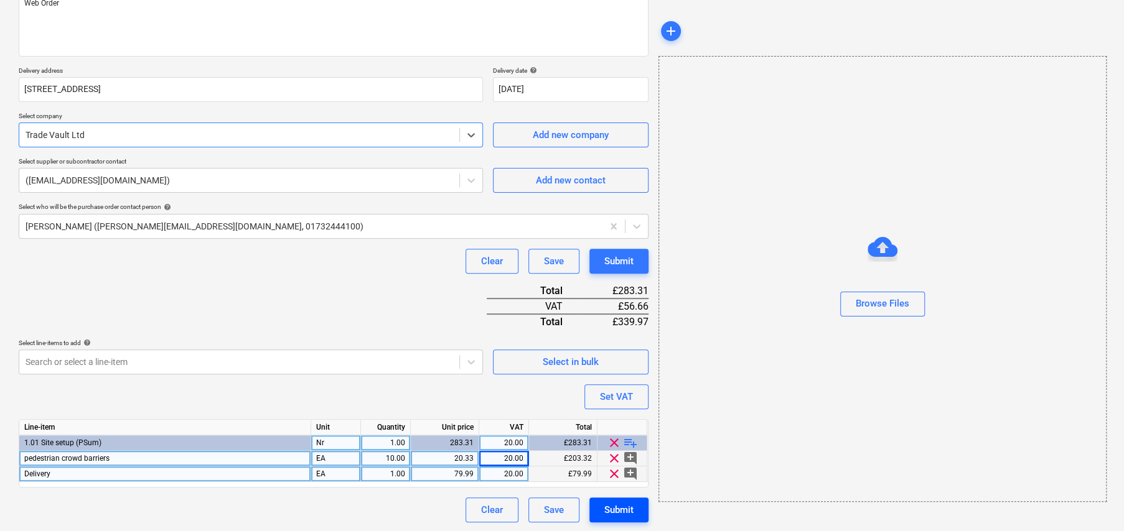
click at [627, 505] on div "Submit" at bounding box center [618, 510] width 29 height 16
type textarea "x"
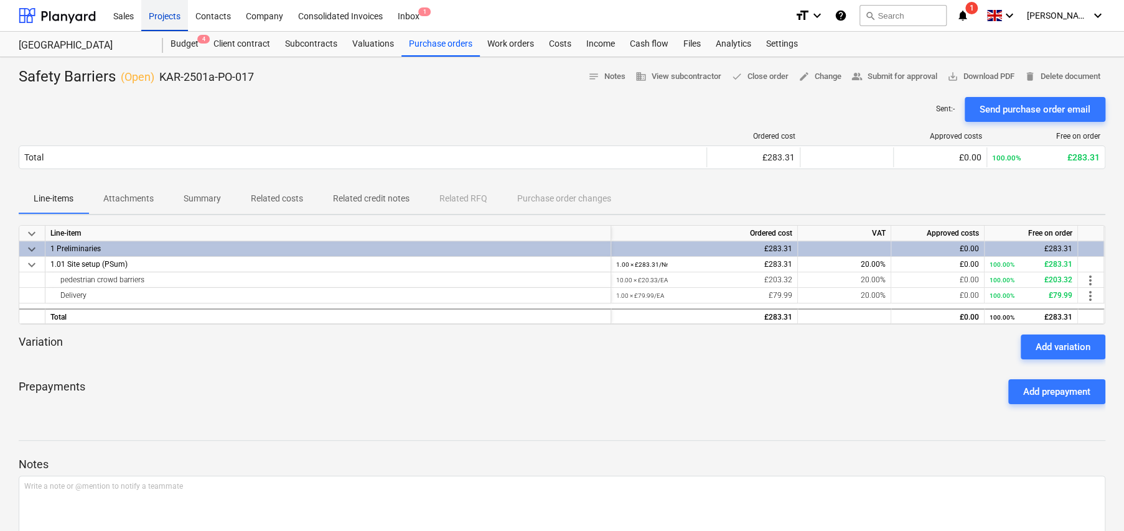
click at [166, 21] on div "Projects" at bounding box center [164, 15] width 47 height 32
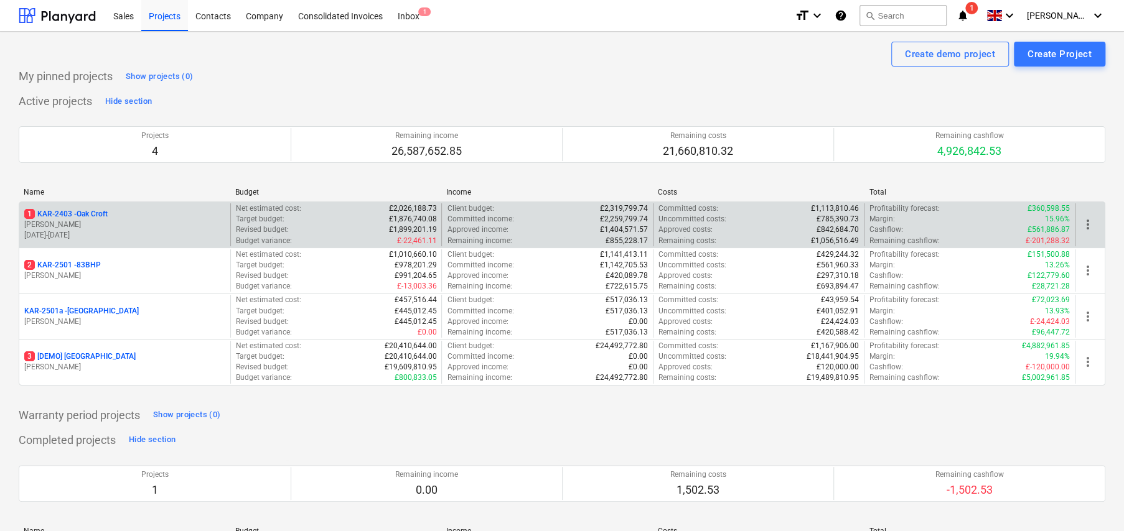
click at [98, 215] on p "1 KAR-2403 - Oak Croft" at bounding box center [65, 214] width 83 height 11
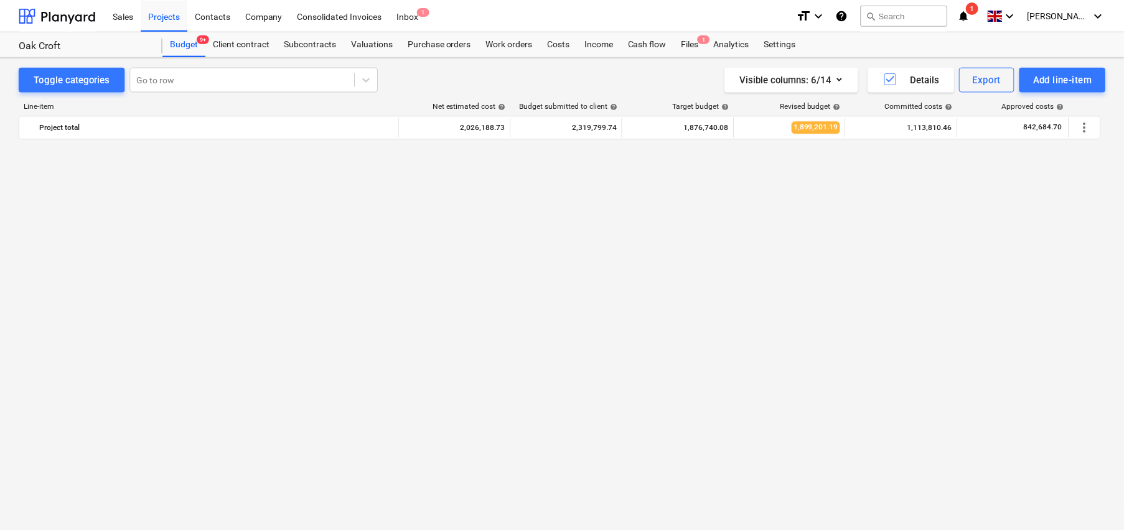
scroll to position [1431, 0]
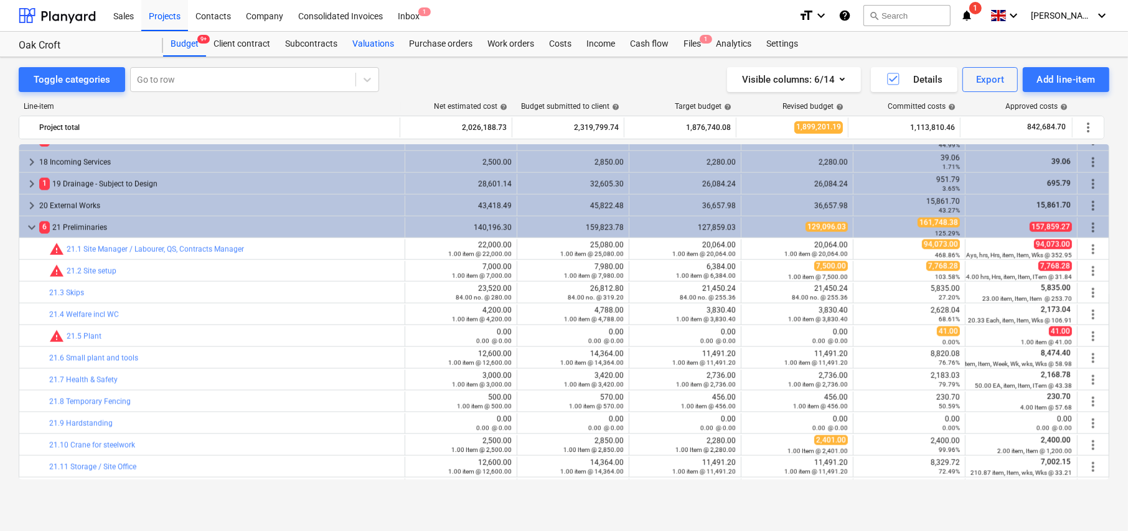
click at [378, 44] on div "Valuations" at bounding box center [373, 44] width 57 height 25
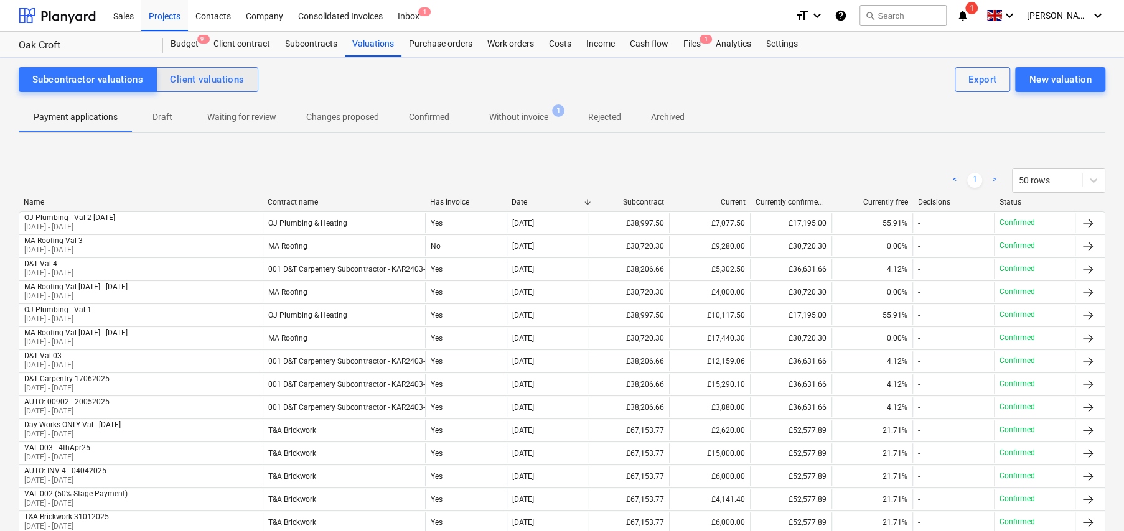
click at [217, 83] on div "Client valuations" at bounding box center [207, 80] width 74 height 16
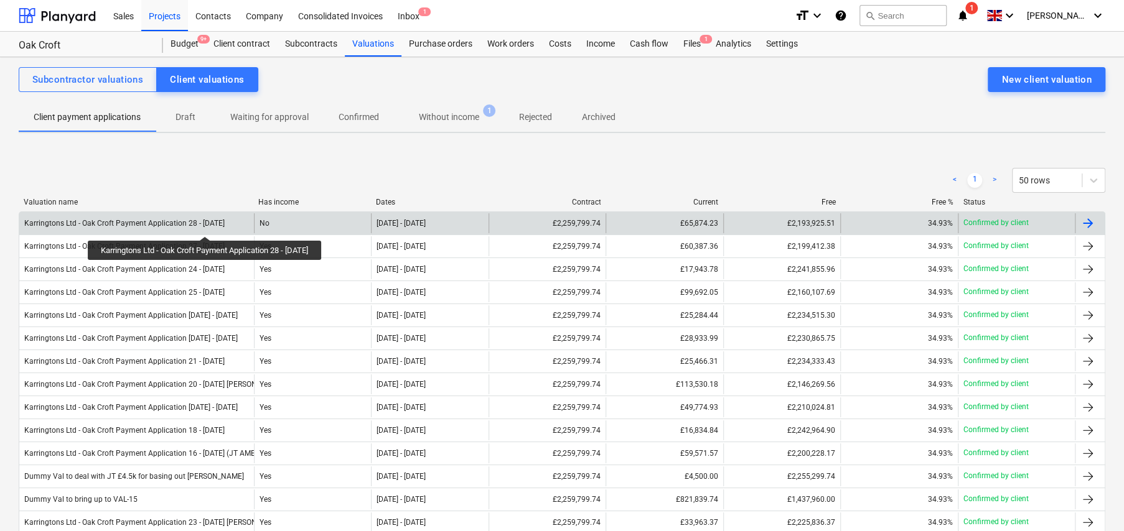
click at [212, 225] on div "Karringtons Ltd - Oak Croft Payment Application 28 - [DATE]" at bounding box center [124, 223] width 200 height 9
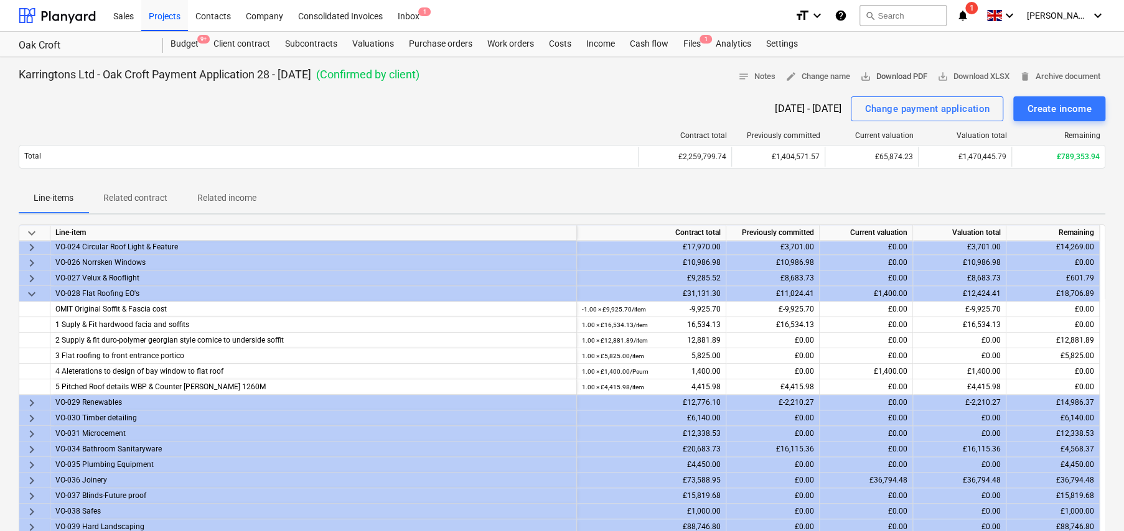
click at [862, 77] on span "save_alt" at bounding box center [865, 76] width 11 height 11
